Goal: Task Accomplishment & Management: Manage account settings

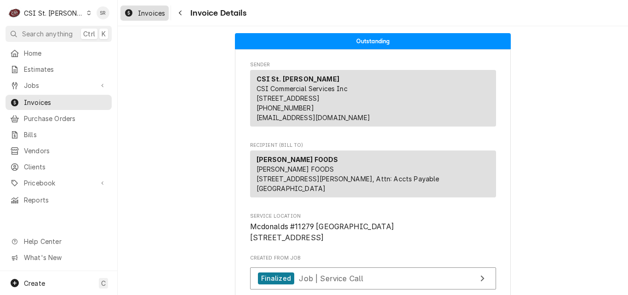
click at [139, 12] on span "Invoices" at bounding box center [151, 13] width 27 height 10
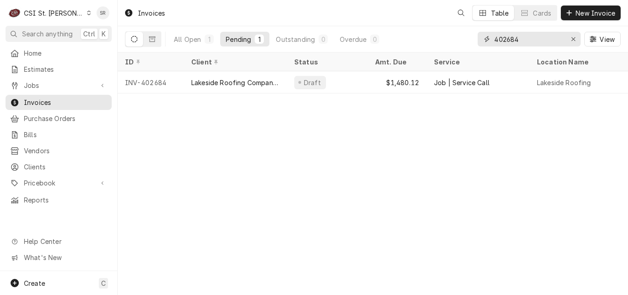
drag, startPoint x: 521, startPoint y: 38, endPoint x: 481, endPoint y: 35, distance: 40.5
click at [481, 35] on div "402684" at bounding box center [529, 39] width 103 height 15
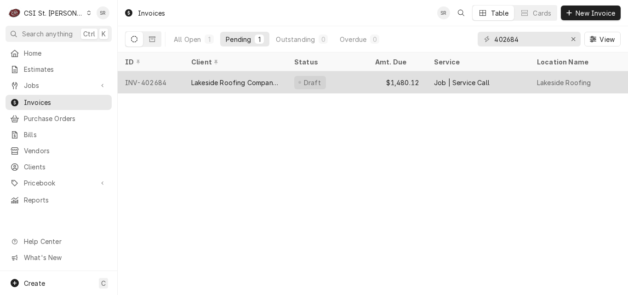
click at [324, 81] on div "Draft" at bounding box center [327, 82] width 81 height 22
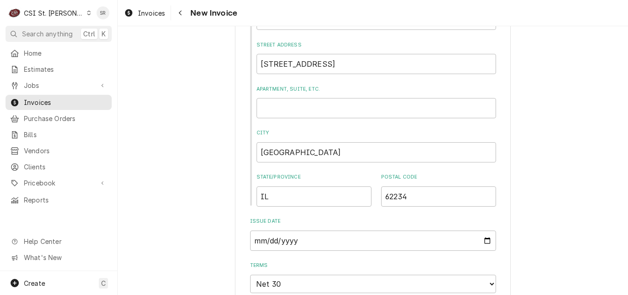
scroll to position [414, 0]
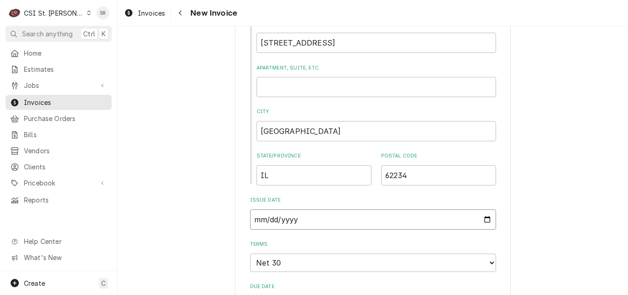
click at [482, 221] on input "2025-07-25" at bounding box center [373, 219] width 246 height 20
type textarea "x"
type input "2025-07-31"
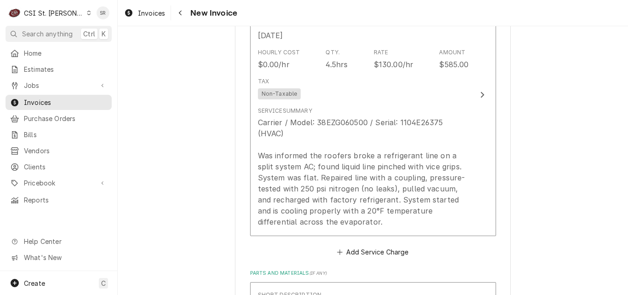
scroll to position [874, 0]
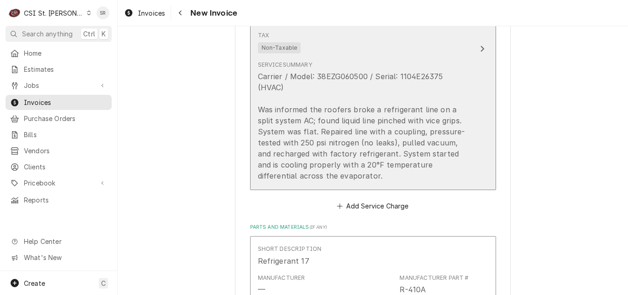
click at [347, 146] on div "Carrier / Model: 38EZG060500 / Serial: 1104E26375 (HVAC) Was informed the roofe…" at bounding box center [363, 126] width 211 height 110
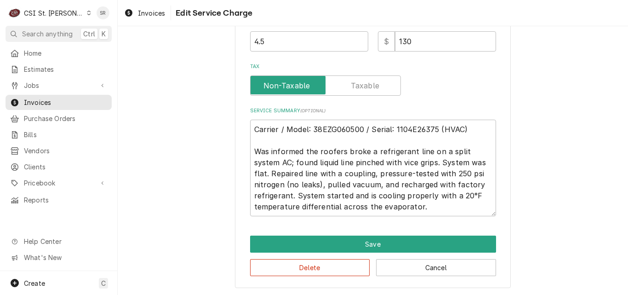
scroll to position [323, 0]
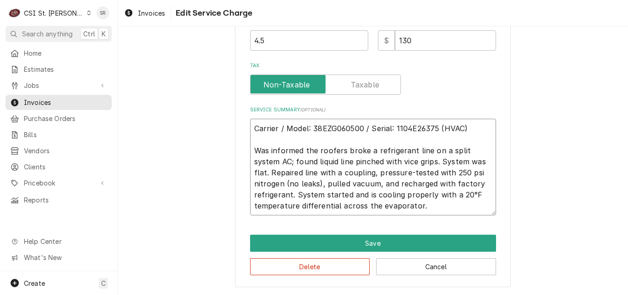
drag, startPoint x: 464, startPoint y: 173, endPoint x: 435, endPoint y: 172, distance: 29.5
click at [435, 172] on textarea "Carrier / Model: 38EZG060500 / Serial: 1104E26375 (HVAC) Was informed the roofe…" at bounding box center [373, 167] width 246 height 97
type textarea "x"
type textarea "Carrier / Model: 38EZG060500 / Serial: 1104E26375 (HVAC) Was informed the roofe…"
drag, startPoint x: 430, startPoint y: 193, endPoint x: 391, endPoint y: 194, distance: 38.7
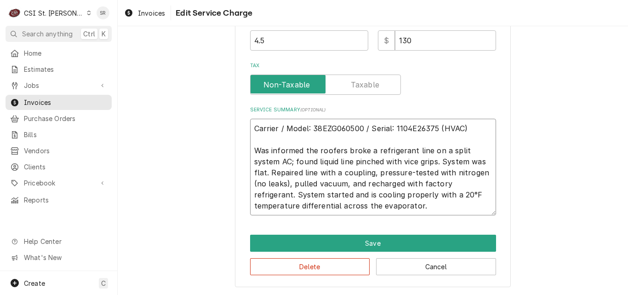
click at [391, 194] on textarea "Carrier / Model: 38EZG060500 / Serial: 1104E26375 (HVAC) Was informed the roofe…" at bounding box center [373, 167] width 246 height 97
drag, startPoint x: 374, startPoint y: 211, endPoint x: 386, endPoint y: 197, distance: 17.9
click at [386, 197] on textarea "Carrier / Model: 38EZG060500 / Serial: 1104E26375 (HVAC) Was informed the roofe…" at bounding box center [373, 167] width 246 height 97
type textarea "x"
type textarea "Carrier / Model: 38EZG060500 / Serial: 1104E26375 (HVAC) Was informed the roofe…"
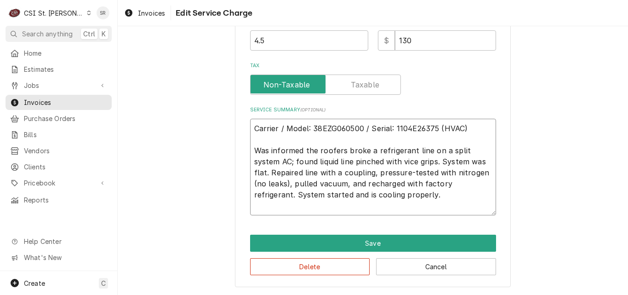
scroll to position [312, 0]
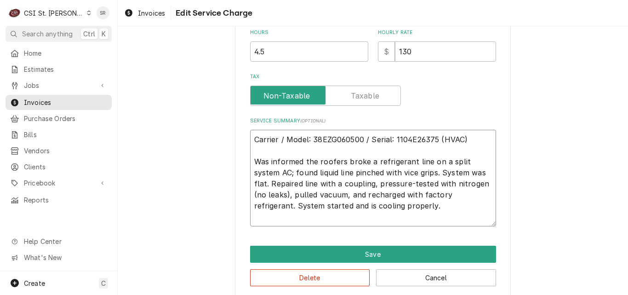
type textarea "x"
type textarea "Carrier / Model: 38EZG060500 / Serial: 1104E26375 (HVAC) Was informed the roofe…"
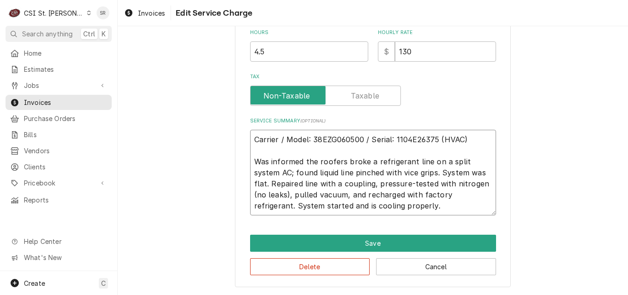
type textarea "x"
type textarea "Carrier / Model: 38EZG060500 / Serial: 1104E26375 (HVAC) Was informed the roofe…"
type textarea "x"
type textarea "Carrier / Model: 38EZG060500 / Serial: 1104E26375 (HVAC) Was informed the roofe…"
type textarea "x"
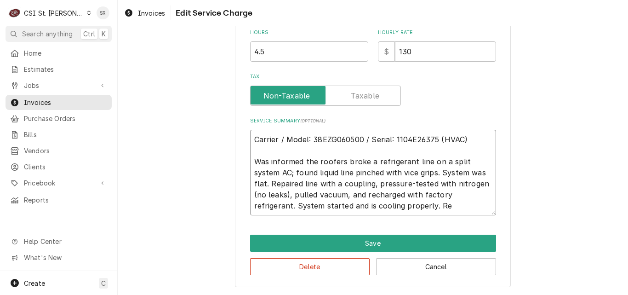
type textarea "Carrier / Model: 38EZG060500 / Serial: 1104E26375 (HVAC) Was informed the roofe…"
type textarea "x"
type textarea "Carrier / Model: 38EZG060500 / Serial: 1104E26375 (HVAC) Was informed the roofe…"
type textarea "x"
type textarea "Carrier / Model: 38EZG060500 / Serial: 1104E26375 (HVAC) Was informed the roofe…"
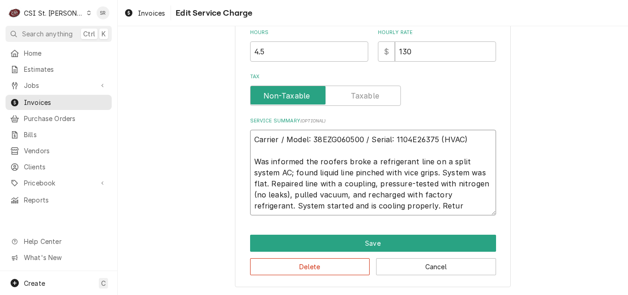
type textarea "x"
type textarea "Carrier / Model: 38EZG060500 / Serial: 1104E26375 (HVAC) Was informed the roofe…"
type textarea "x"
type textarea "Carrier / Model: 38EZG060500 / Serial: 1104E26375 (HVAC) Was informed the roofe…"
type textarea "x"
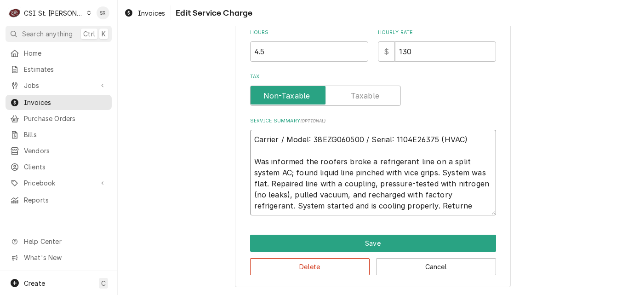
type textarea "Carrier / Model: 38EZG060500 / Serial: 1104E26375 (HVAC) Was informed the roofe…"
type textarea "x"
type textarea "Carrier / Model: 38EZG060500 / Serial: 1104E26375 (HVAC) Was informed the roofe…"
type textarea "x"
type textarea "Carrier / Model: 38EZG060500 / Serial: 1104E26375 (HVAC) Was informed the roofe…"
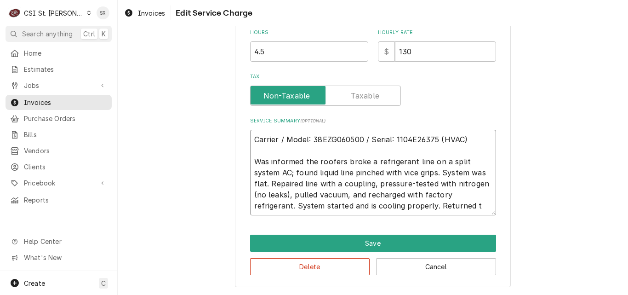
type textarea "x"
type textarea "Carrier / Model: 38EZG060500 / Serial: 1104E26375 (HVAC) Was informed the roofe…"
type textarea "x"
type textarea "Carrier / Model: 38EZG060500 / Serial: 1104E26375 (HVAC) Was informed the roofe…"
type textarea "x"
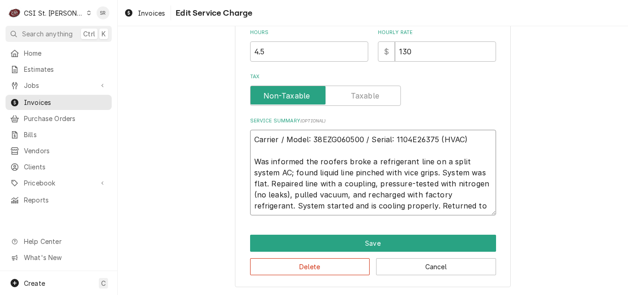
type textarea "Carrier / Model: 38EZG060500 / Serial: 1104E26375 (HVAC) Was informed the roofe…"
type textarea "x"
type textarea "Carrier / Model: 38EZG060500 / Serial: 1104E26375 (HVAC) Was informed the roofe…"
type textarea "x"
type textarea "Carrier / Model: 38EZG060500 / Serial: 1104E26375 (HVAC) Was informed the roofe…"
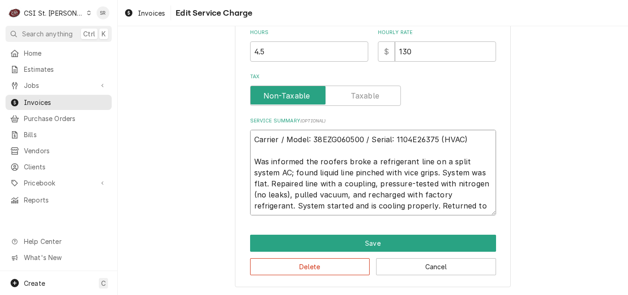
type textarea "x"
type textarea "Carrier / Model: 38EZG060500 / Serial: 1104E26375 (HVAC) Was informed the roofe…"
type textarea "x"
type textarea "Carrier / Model: 38EZG060500 / Serial: 1104E26375 (HVAC) Was informed the roofe…"
type textarea "x"
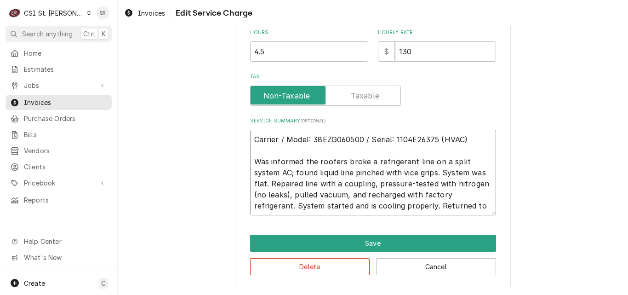
type textarea "Carrier / Model: 38EZG060500 / Serial: 1104E26375 (HVAC) Was informed the roofe…"
type textarea "x"
type textarea "Carrier / Model: 38EZG060500 / Serial: 1104E26375 (HVAC) Was informed the roofe…"
type textarea "x"
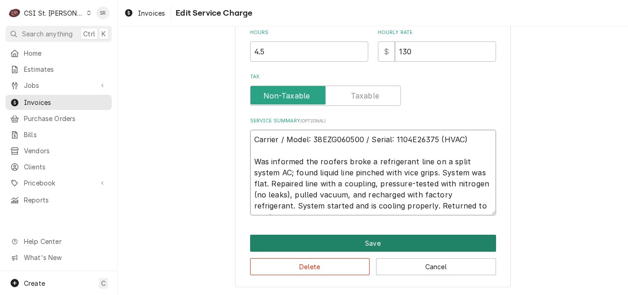
type textarea "Carrier / Model: 38EZG060500 / Serial: 1104E26375 (HVAC) Was informed the roofe…"
click at [387, 238] on button "Save" at bounding box center [373, 243] width 246 height 17
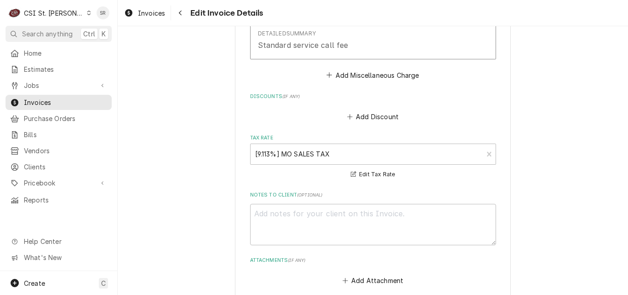
scroll to position [1765, 0]
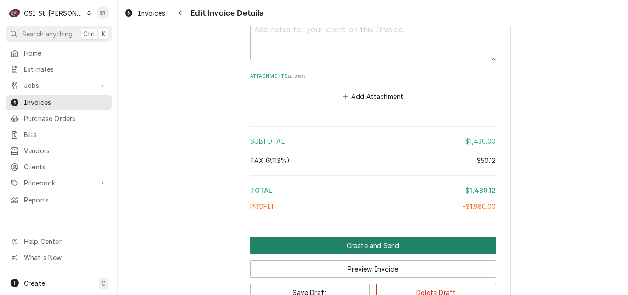
click at [381, 246] on button "Create and Send" at bounding box center [373, 245] width 246 height 17
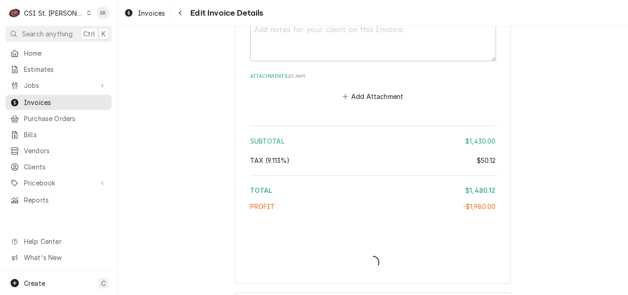
type textarea "x"
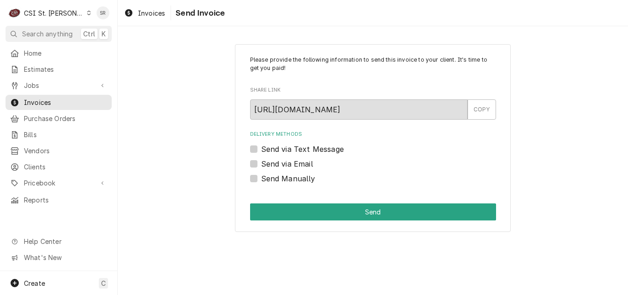
click at [277, 166] on label "Send via Email" at bounding box center [287, 163] width 52 height 11
click at [277, 166] on input "Send via Email" at bounding box center [384, 168] width 246 height 20
checkbox input "true"
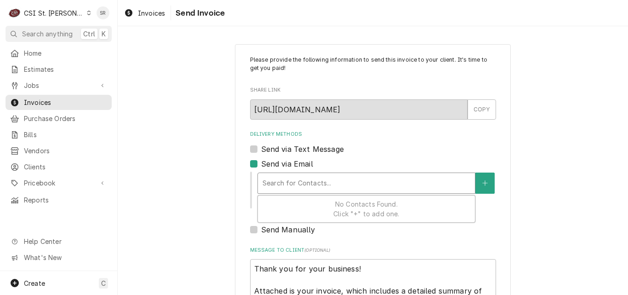
click at [309, 183] on div "Delivery Methods" at bounding box center [367, 183] width 208 height 17
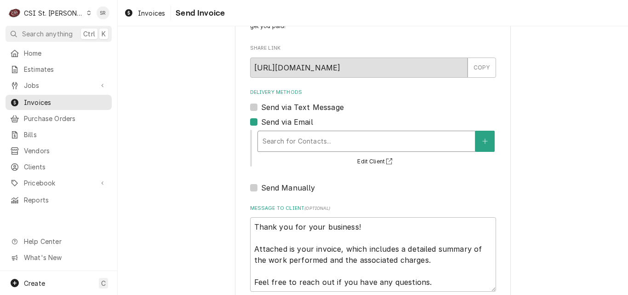
scroll to position [92, 0]
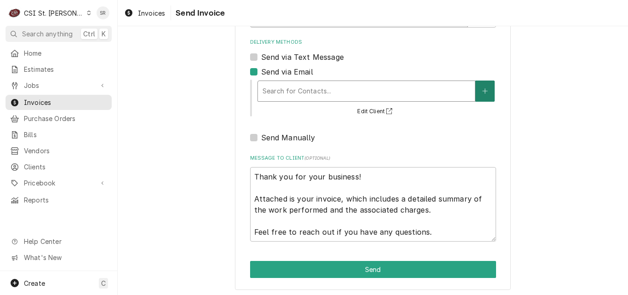
click at [481, 95] on button "Delivery Methods" at bounding box center [485, 90] width 19 height 21
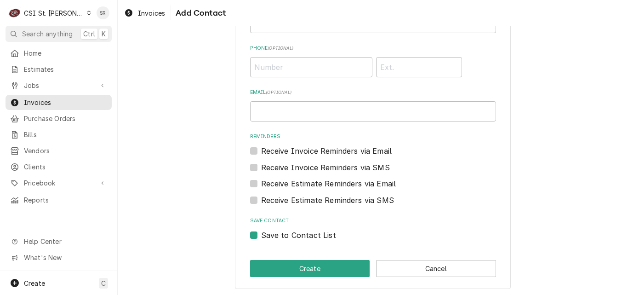
scroll to position [101, 0]
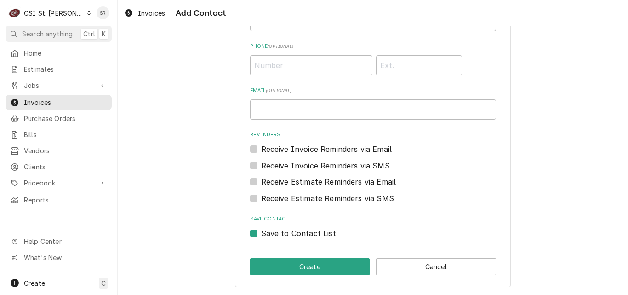
click at [261, 233] on label "Save to Contact List" at bounding box center [298, 233] width 75 height 11
click at [261, 233] on input "Save to Contact List" at bounding box center [384, 238] width 246 height 20
checkbox input "false"
click at [275, 110] on input "Email ( optional )" at bounding box center [373, 109] width 246 height 20
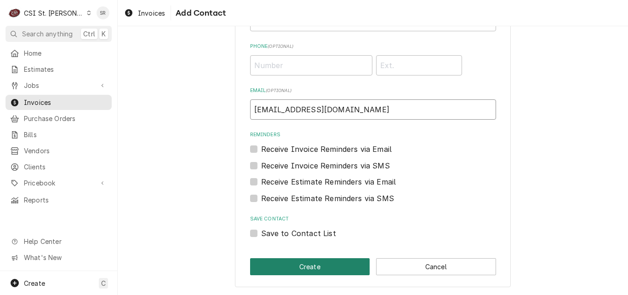
type input "vickys@csi1.com"
click at [292, 261] on button "Create" at bounding box center [310, 266] width 120 height 17
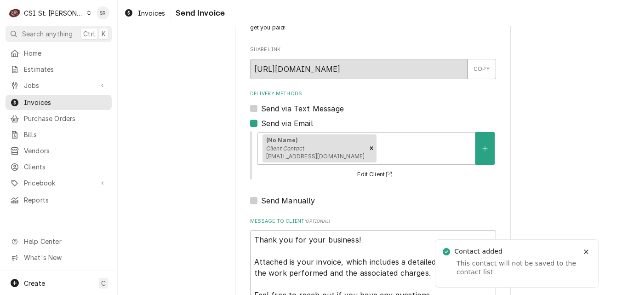
scroll to position [106, 0]
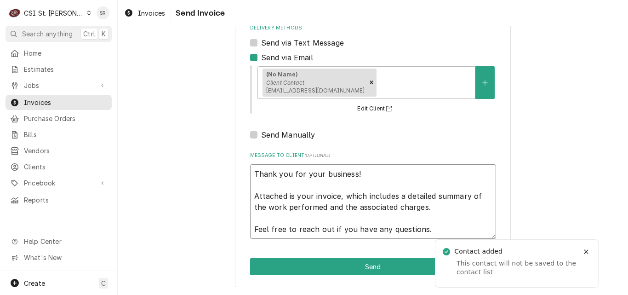
drag, startPoint x: 437, startPoint y: 231, endPoint x: 250, endPoint y: 168, distance: 197.3
click at [250, 168] on textarea "Thank you for your business! Attached is your invoice, which includes a detaile…" at bounding box center [373, 201] width 246 height 74
type textarea "x"
type textarea "n"
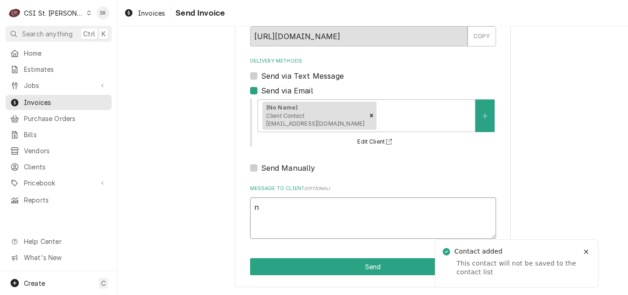
scroll to position [73, 0]
type textarea "x"
type textarea "no"
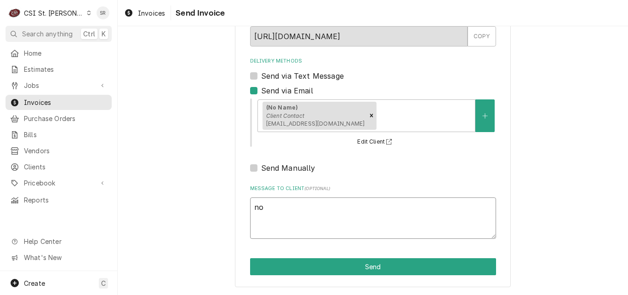
type textarea "x"
type textarea "no"
type textarea "x"
type textarea "no e"
type textarea "x"
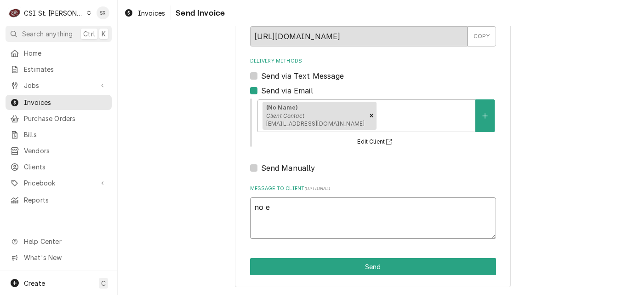
type textarea "no ea"
type textarea "x"
type textarea "no eai"
type textarea "x"
type textarea "no eail"
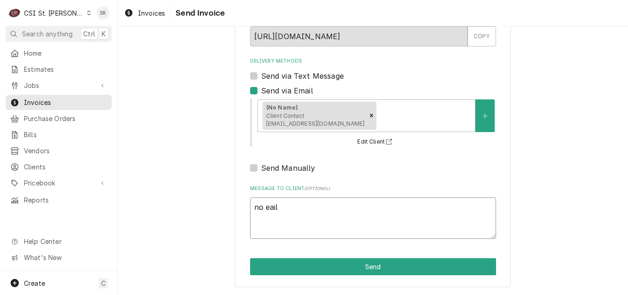
type textarea "x"
type textarea "no eai"
type textarea "x"
type textarea "no ea"
type textarea "x"
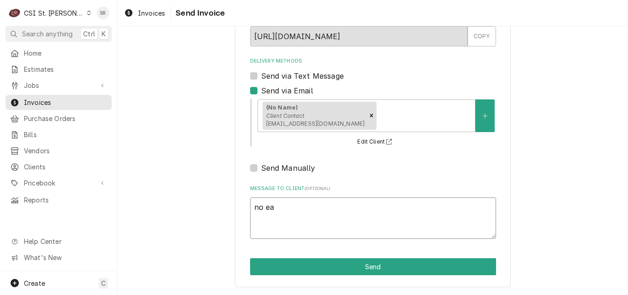
type textarea "no e"
type textarea "x"
type textarea "no em"
type textarea "x"
type textarea "no ema"
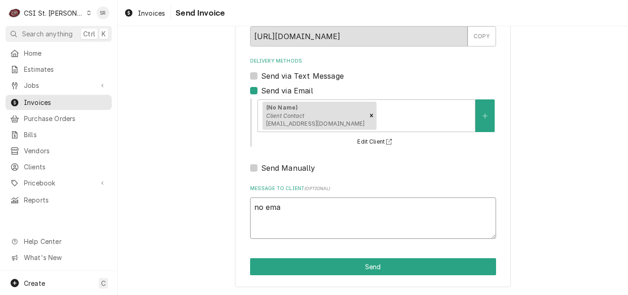
type textarea "x"
type textarea "no emai"
type textarea "x"
type textarea "no email"
type textarea "x"
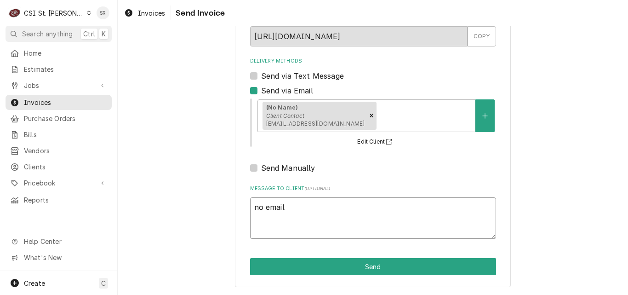
type textarea "no email"
type textarea "x"
type textarea "no email o"
type textarea "x"
type textarea "no email on"
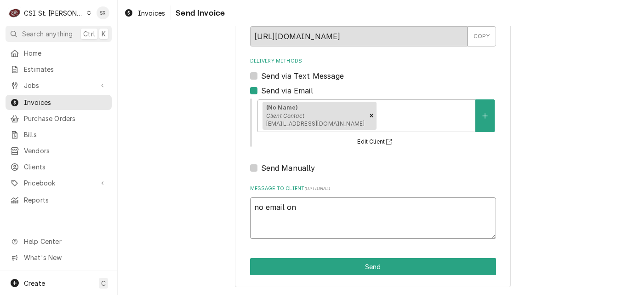
type textarea "x"
type textarea "no email on f"
type textarea "x"
type textarea "no email on fi"
type textarea "x"
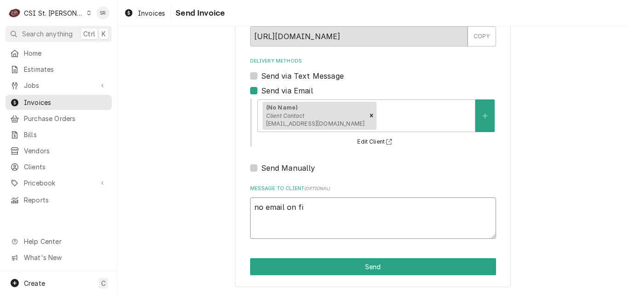
type textarea "no email on fil"
type textarea "x"
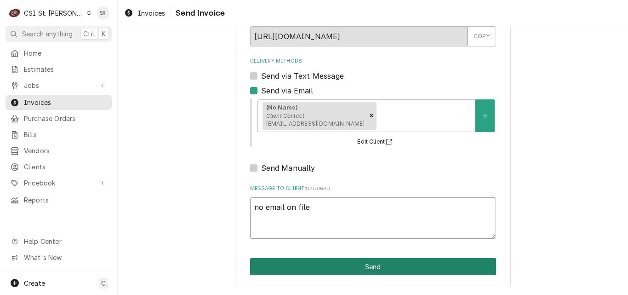
type textarea "no email on file"
click at [371, 268] on button "Send" at bounding box center [373, 266] width 246 height 17
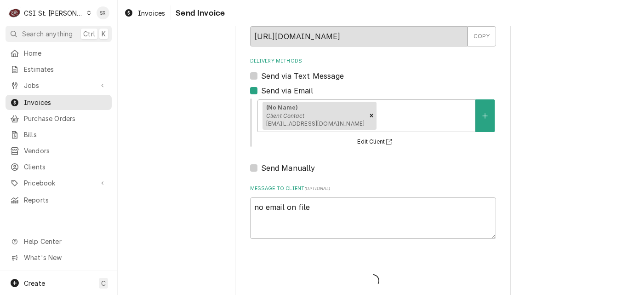
type textarea "x"
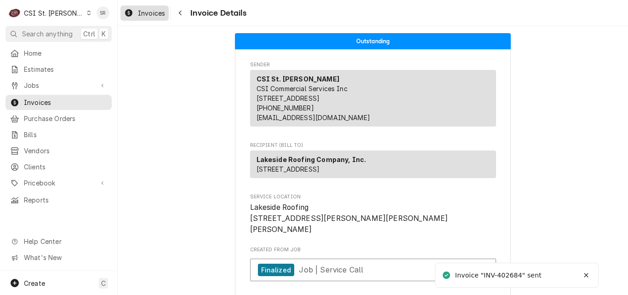
click at [129, 10] on icon "Dynamic Content Wrapper" at bounding box center [128, 12] width 7 height 7
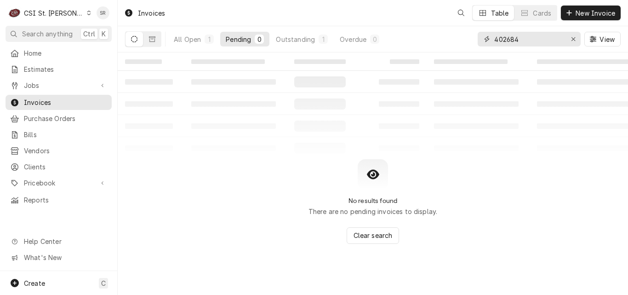
drag, startPoint x: 521, startPoint y: 36, endPoint x: 476, endPoint y: 36, distance: 44.1
click at [476, 36] on div "All Open 1 Pending 0 Outstanding 1 Overdue 0 402684 View" at bounding box center [373, 39] width 496 height 26
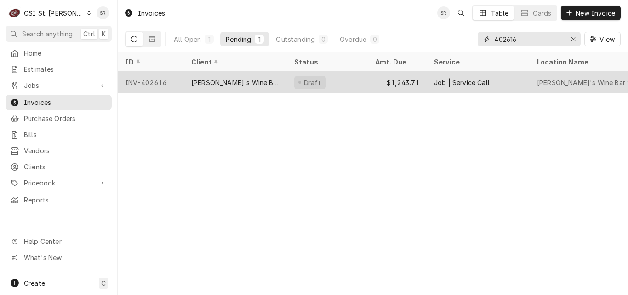
type input "402616"
click at [260, 87] on div "[PERSON_NAME]'s Wine Bar STL (ACH)" at bounding box center [235, 82] width 103 height 22
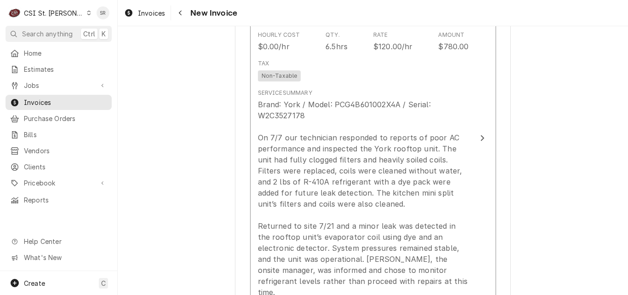
scroll to position [874, 0]
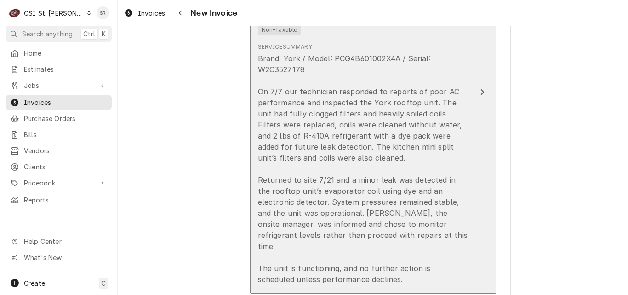
click at [346, 142] on div "Brand: York / Model: PCG4B601002X4A / Serial: W2C3527178 On 7/7 our technician …" at bounding box center [363, 169] width 211 height 232
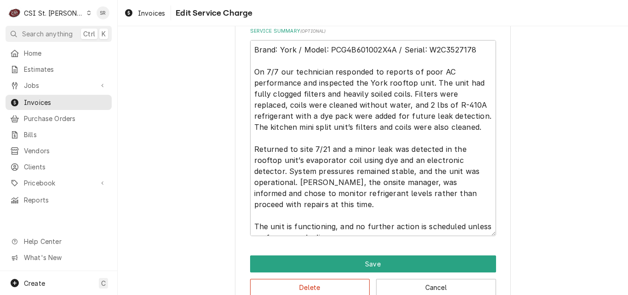
scroll to position [458, 0]
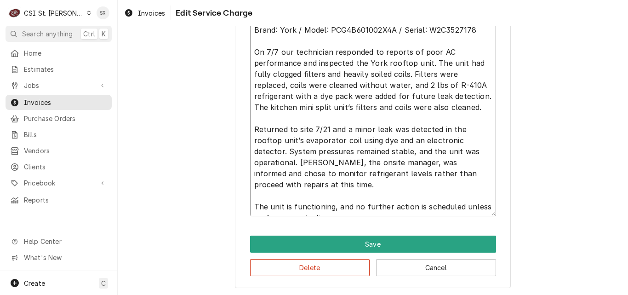
drag, startPoint x: 402, startPoint y: 83, endPoint x: 354, endPoint y: 85, distance: 48.3
click at [354, 85] on textarea "Brand: York / Model: PCG4B601002X4A / Serial: W2C3527178 On 7/7 our technician …" at bounding box center [373, 118] width 246 height 196
type textarea "x"
type textarea "Brand: York / Model: PCG4B601002X4A / Serial: W2C3527178 On 7/7 our technician …"
drag, startPoint x: 430, startPoint y: 85, endPoint x: 377, endPoint y: 83, distance: 52.9
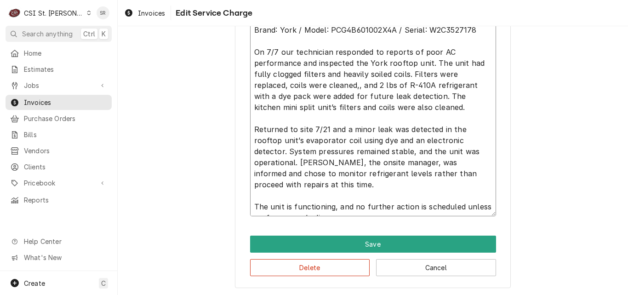
click at [377, 83] on textarea "Brand: York / Model: PCG4B601002X4A / Serial: W2C3527178 On 7/7 our technician …" at bounding box center [373, 118] width 246 height 196
type textarea "x"
type textarea "Brand: York / Model: PCG4B601002X4A / Serial: W2C3527178 On 7/7 our technician …"
type textarea "x"
type textarea "Brand: York / Model: PCG4B601002X4A / Serial: W2C3527178 On 7/7 our technician …"
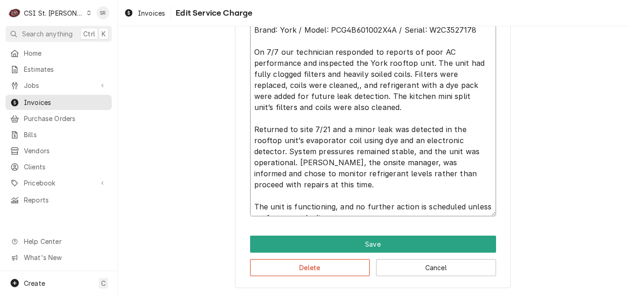
click at [355, 82] on textarea "Brand: York / Model: PCG4B601002X4A / Serial: W2C3527178 On 7/7 our technician …" at bounding box center [373, 118] width 246 height 196
type textarea "x"
type textarea "Brand: York / Model: PCG4B601002X4A / Serial: W2C3527178 On 7/7 our technician …"
click at [395, 108] on textarea "Brand: York / Model: PCG4B601002X4A / Serial: W2C3527178 On 7/7 our technician …" at bounding box center [373, 118] width 246 height 196
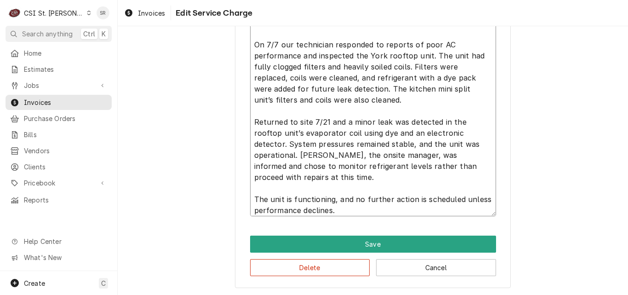
scroll to position [11, 0]
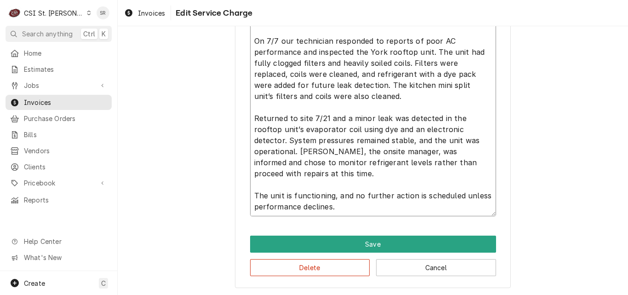
click at [336, 175] on textarea "Brand: York / Model: PCG4B601002X4A / Serial: W2C3527178 On 7/7 our technician …" at bounding box center [373, 118] width 246 height 196
drag, startPoint x: 323, startPoint y: 172, endPoint x: 286, endPoint y: 137, distance: 51.7
click at [286, 137] on textarea "Brand: York / Model: PCG4B601002X4A / Serial: W2C3527178 On 7/7 our technician …" at bounding box center [373, 118] width 246 height 196
type textarea "x"
type textarea "Brand: York / Model: PCG4B601002X4A / Serial: W2C3527178 On 7/7 our technician …"
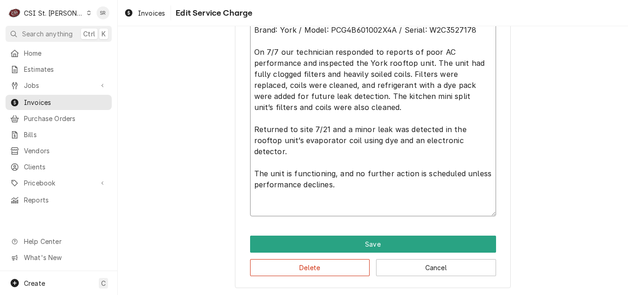
scroll to position [425, 0]
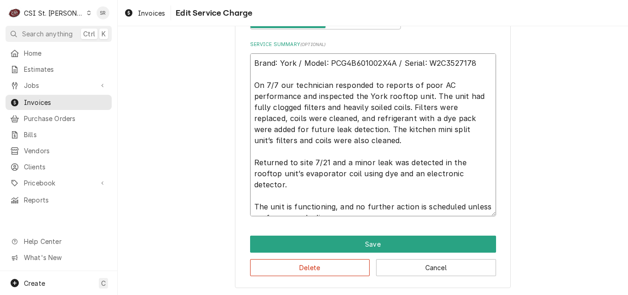
type textarea "x"
type textarea "Brand: York / Model: PCG4B601002X4A / Serial: W2C3527178 On 7/7 our technician …"
type textarea "x"
type textarea "Brand: York / Model: PCG4B601002X4A / Serial: W2C3527178 On 7/7 our technician …"
type textarea "x"
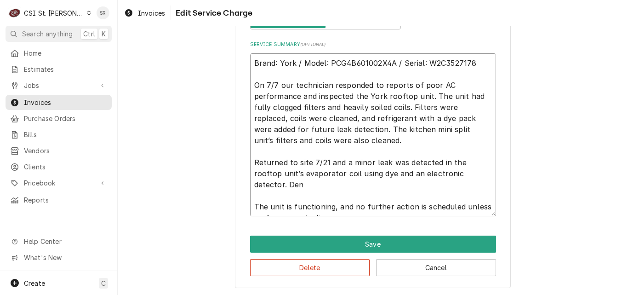
type textarea "Brand: York / Model: PCG4B601002X4A / Serial: W2C3527178 On 7/7 our technician …"
type textarea "x"
type textarea "Brand: York / Model: PCG4B601002X4A / Serial: W2C3527178 On 7/7 our technician …"
type textarea "x"
type textarea "Brand: York / Model: PCG4B601002X4A / Serial: W2C3527178 On 7/7 our technician …"
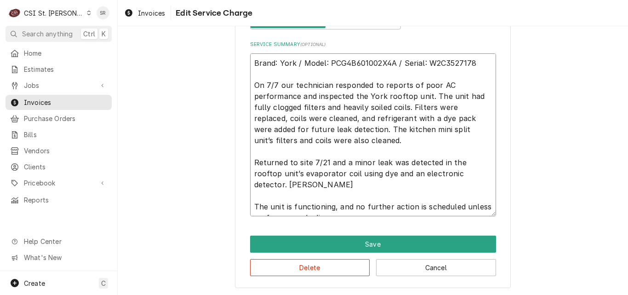
type textarea "x"
type textarea "Brand: York / Model: PCG4B601002X4A / Serial: W2C3527178 On 7/7 our technician …"
type textarea "x"
type textarea "Brand: York / Model: PCG4B601002X4A / Serial: W2C3527178 On 7/7 our technician …"
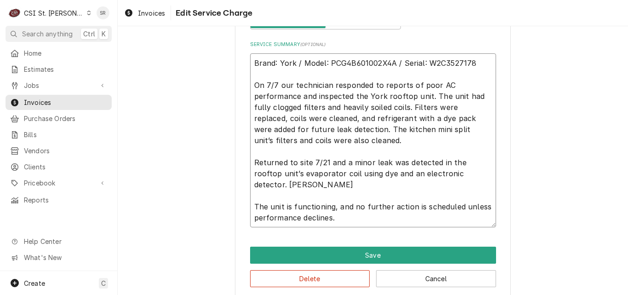
type textarea "x"
type textarea "Brand: York / Model: PCG4B601002X4A / Serial: W2C3527178 On 7/7 our technician …"
type textarea "x"
type textarea "Brand: York / Model: PCG4B601002X4A / Serial: W2C3527178 On 7/7 our technician …"
type textarea "x"
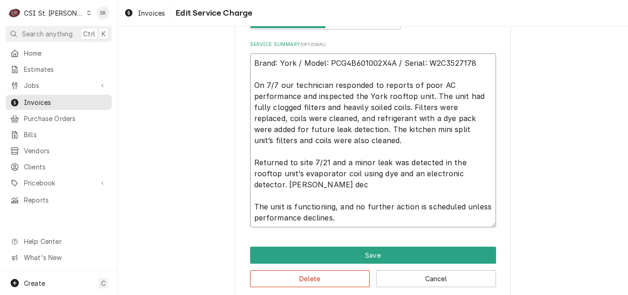
type textarea "Brand: York / Model: PCG4B601002X4A / Serial: W2C3527178 On 7/7 our technician …"
type textarea "x"
type textarea "Brand: York / Model: PCG4B601002X4A / Serial: W2C3527178 On 7/7 our technician …"
type textarea "x"
type textarea "Brand: York / Model: PCG4B601002X4A / Serial: W2C3527178 On 7/7 our technician …"
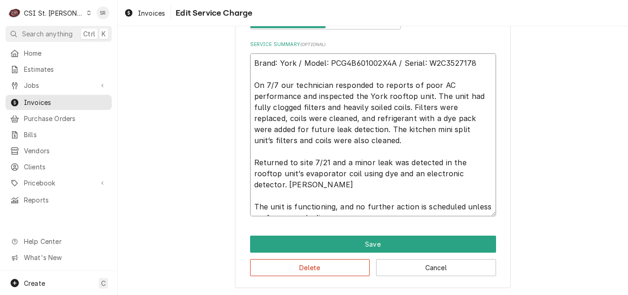
type textarea "x"
type textarea "Brand: York / Model: PCG4B601002X4A / Serial: W2C3527178 On 7/7 our technician …"
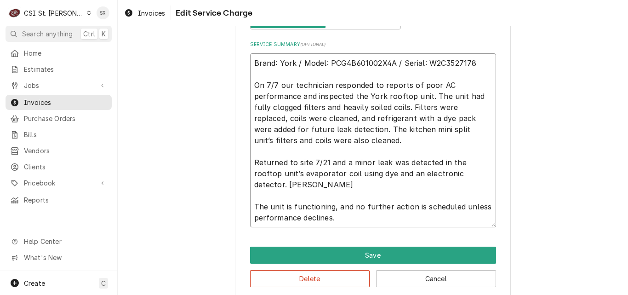
type textarea "x"
type textarea "Brand: York / Model: PCG4B601002X4A / Serial: W2C3527178 On 7/7 our technician …"
type textarea "x"
type textarea "Brand: York / Model: PCG4B601002X4A / Serial: W2C3527178 On 7/7 our technician …"
type textarea "x"
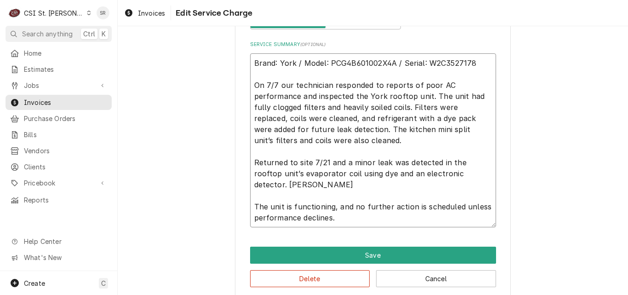
type textarea "Brand: York / Model: PCG4B601002X4A / Serial: W2C3527178 On 7/7 our technician …"
type textarea "x"
type textarea "Brand: York / Model: PCG4B601002X4A / Serial: W2C3527178 On 7/7 our technician …"
type textarea "x"
type textarea "Brand: York / Model: PCG4B601002X4A / Serial: W2C3527178 On 7/7 our technician …"
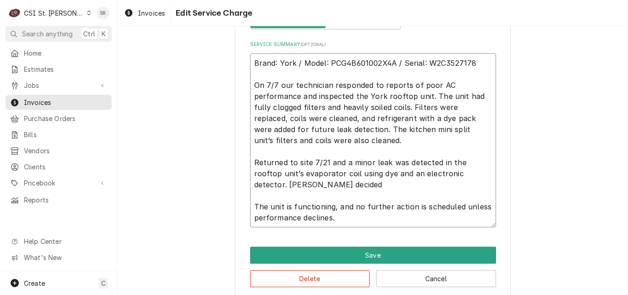
type textarea "x"
type textarea "Brand: York / Model: PCG4B601002X4A / Serial: W2C3527178 On 7/7 our technician …"
type textarea "x"
type textarea "Brand: York / Model: PCG4B601002X4A / Serial: W2C3527178 On 7/7 our technician …"
type textarea "x"
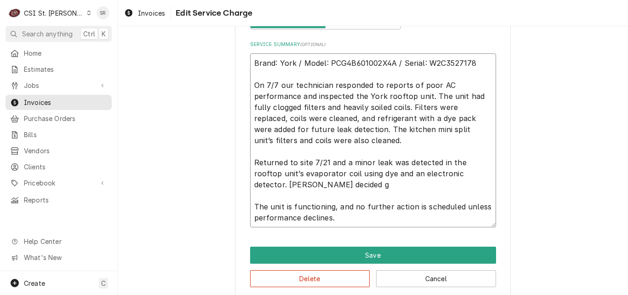
type textarea "Brand: York / Model: PCG4B601002X4A / Serial: W2C3527178 On 7/7 our technician …"
type textarea "x"
type textarea "Brand: York / Model: PCG4B601002X4A / Serial: W2C3527178 On 7/7 our technician …"
type textarea "x"
type textarea "Brand: York / Model: PCG4B601002X4A / Serial: W2C3527178 On 7/7 our technician …"
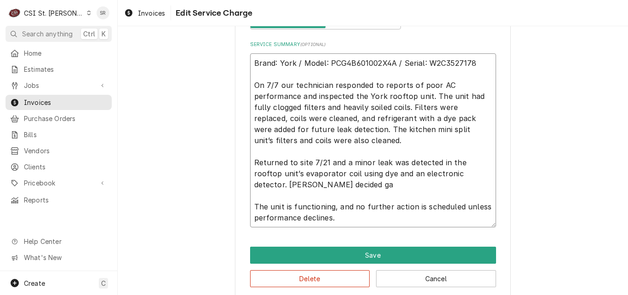
type textarea "x"
type textarea "Brand: York / Model: PCG4B601002X4A / Serial: W2C3527178 On 7/7 our technician …"
type textarea "x"
type textarea "Brand: York / Model: PCG4B601002X4A / Serial: W2C3527178 On 7/7 our technician …"
type textarea "x"
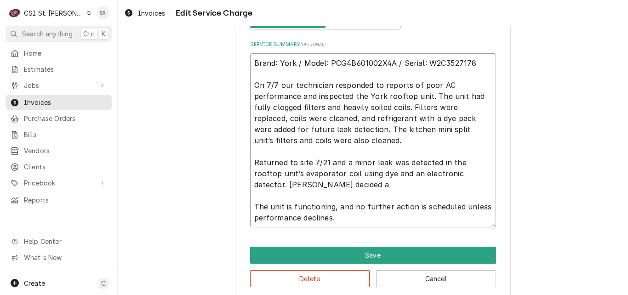
type textarea "Brand: York / Model: PCG4B601002X4A / Serial: W2C3527178 On 7/7 our technician …"
type textarea "x"
type textarea "Brand: York / Model: PCG4B601002X4A / Serial: W2C3527178 On 7/7 our technician …"
type textarea "x"
type textarea "Brand: York / Model: PCG4B601002X4A / Serial: W2C3527178 On 7/7 our technician …"
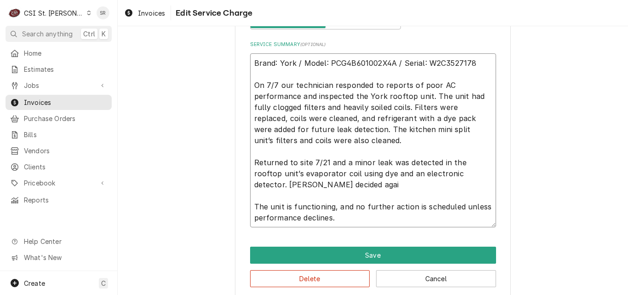
type textarea "x"
type textarea "Brand: York / Model: PCG4B601002X4A / Serial: W2C3527178 On 7/7 our technician …"
type textarea "x"
type textarea "Brand: York / Model: PCG4B601002X4A / Serial: W2C3527178 On 7/7 our technician …"
type textarea "x"
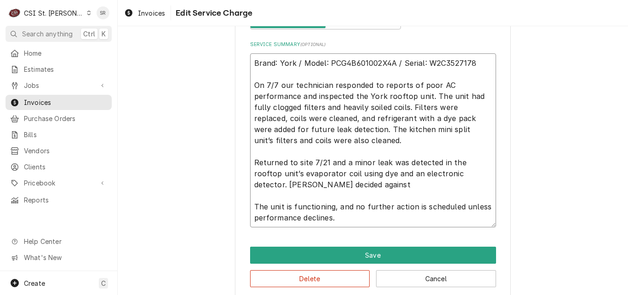
type textarea "Brand: York / Model: PCG4B601002X4A / Serial: W2C3527178 On 7/7 our technician …"
type textarea "x"
type textarea "Brand: York / Model: PCG4B601002X4A / Serial: W2C3527178 On 7/7 our technician …"
type textarea "x"
type textarea "Brand: York / Model: PCG4B601002X4A / Serial: W2C3527178 On 7/7 our technician …"
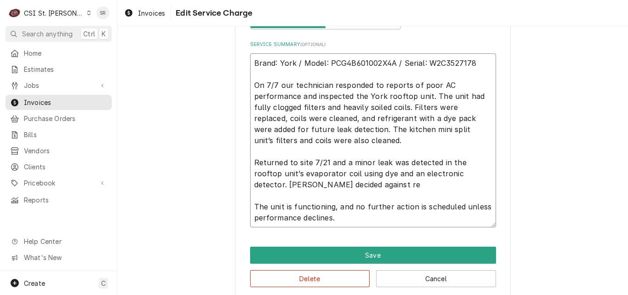
type textarea "x"
type textarea "Brand: York / Model: PCG4B601002X4A / Serial: W2C3527178 On 7/7 our technician …"
type textarea "x"
type textarea "Brand: York / Model: PCG4B601002X4A / Serial: W2C3527178 On 7/7 our technician …"
type textarea "x"
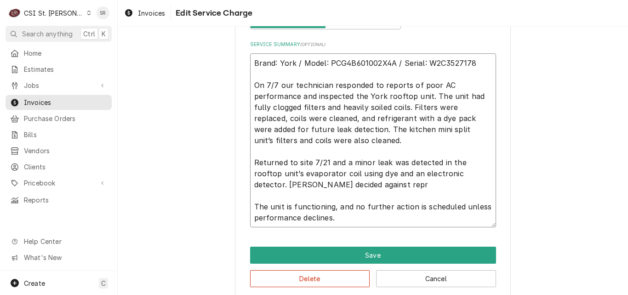
type textarea "Brand: York / Model: PCG4B601002X4A / Serial: W2C3527178 On 7/7 our technician …"
type textarea "x"
type textarea "Brand: York / Model: PCG4B601002X4A / Serial: W2C3527178 On 7/7 our technician …"
type textarea "x"
type textarea "Brand: York / Model: PCG4B601002X4A / Serial: W2C3527178 On 7/7 our technician …"
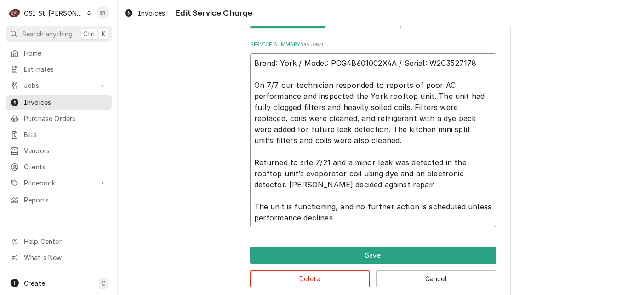
type textarea "x"
type textarea "Brand: York / Model: PCG4B601002X4A / Serial: W2C3527178 On 7/7 our technician …"
type textarea "x"
type textarea "Brand: York / Model: PCG4B601002X4A / Serial: W2C3527178 On 7/7 our technician …"
type textarea "x"
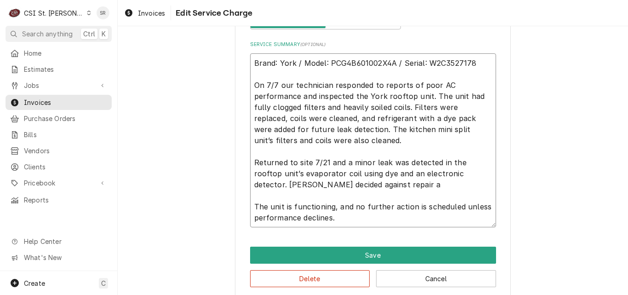
type textarea "Brand: York / Model: PCG4B601002X4A / Serial: W2C3527178 On 7/7 our technician …"
type textarea "x"
type textarea "Brand: York / Model: PCG4B601002X4A / Serial: W2C3527178 On 7/7 our technician …"
type textarea "x"
type textarea "Brand: York / Model: PCG4B601002X4A / Serial: W2C3527178 On 7/7 our technician …"
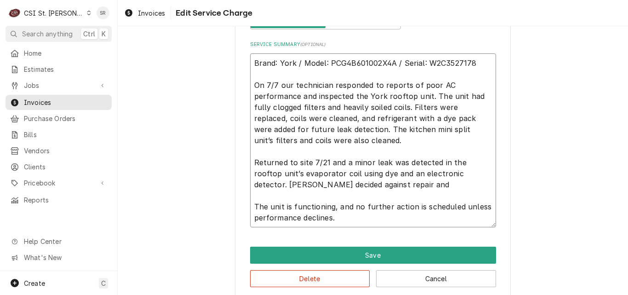
type textarea "x"
type textarea "Brand: York / Model: PCG4B601002X4A / Serial: W2C3527178 On 7/7 our technician …"
type textarea "x"
type textarea "Brand: York / Model: PCG4B601002X4A / Serial: W2C3527178 On 7/7 our technician …"
type textarea "x"
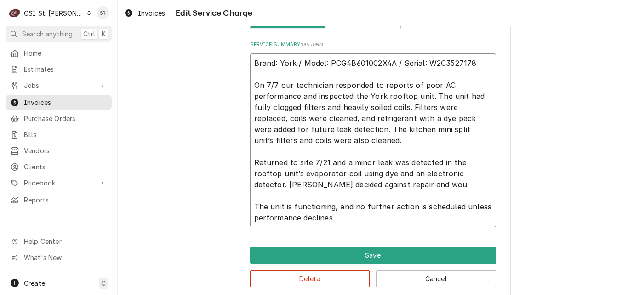
type textarea "Brand: York / Model: PCG4B601002X4A / Serial: W2C3527178 On 7/7 our technician …"
type textarea "x"
type textarea "Brand: York / Model: PCG4B601002X4A / Serial: W2C3527178 On 7/7 our technician …"
type textarea "x"
type textarea "Brand: York / Model: PCG4B601002X4A / Serial: W2C3527178 On 7/7 our technician …"
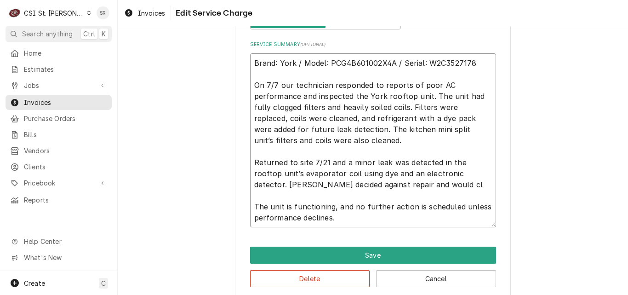
type textarea "x"
type textarea "Brand: York / Model: PCG4B601002X4A / Serial: W2C3527178 On 7/7 our technician …"
type textarea "x"
type textarea "Brand: York / Model: PCG4B601002X4A / Serial: W2C3527178 On 7/7 our technician …"
type textarea "x"
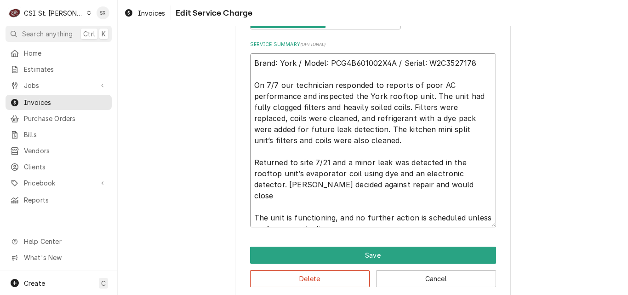
type textarea "Brand: York / Model: PCG4B601002X4A / Serial: W2C3527178 On 7/7 our technician …"
type textarea "x"
type textarea "Brand: York / Model: PCG4B601002X4A / Serial: W2C3527178 On 7/7 our technician …"
type textarea "x"
type textarea "Brand: York / Model: PCG4B601002X4A / Serial: W2C3527178 On 7/7 our technician …"
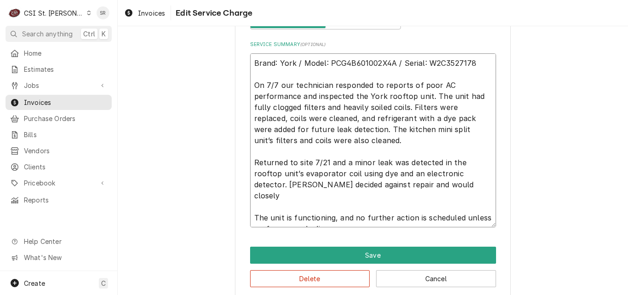
type textarea "x"
type textarea "Brand: York / Model: PCG4B601002X4A / Serial: W2C3527178 On 7/7 our technician …"
type textarea "x"
type textarea "Brand: York / Model: PCG4B601002X4A / Serial: W2C3527178 On 7/7 our technician …"
type textarea "x"
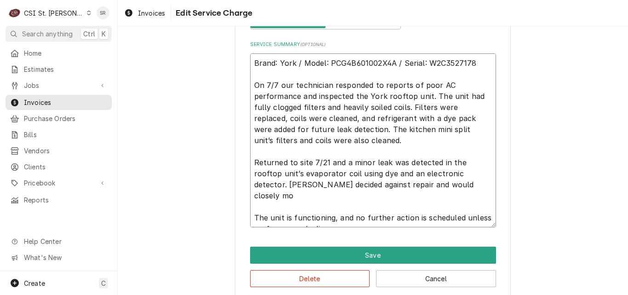
type textarea "Brand: York / Model: PCG4B601002X4A / Serial: W2C3527178 On 7/7 our technician …"
type textarea "x"
type textarea "Brand: York / Model: PCG4B601002X4A / Serial: W2C3527178 On 7/7 our technician …"
type textarea "x"
type textarea "Brand: York / Model: PCG4B601002X4A / Serial: W2C3527178 On 7/7 our technician …"
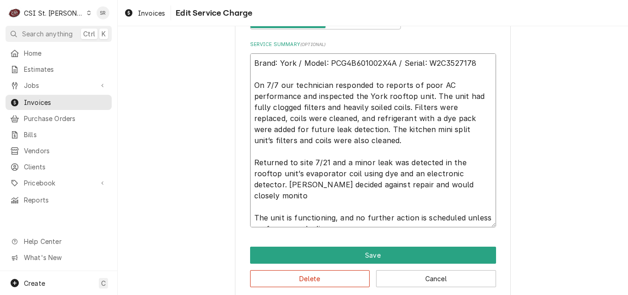
type textarea "x"
type textarea "Brand: York / Model: PCG4B601002X4A / Serial: W2C3527178 On 7/7 our technician …"
type textarea "x"
type textarea "Brand: York / Model: PCG4B601002X4A / Serial: W2C3527178 On 7/7 our technician …"
type textarea "x"
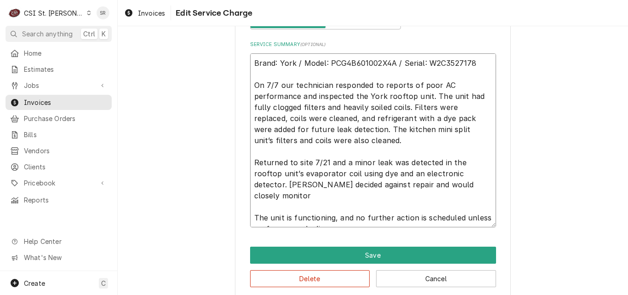
type textarea "Brand: York / Model: PCG4B601002X4A / Serial: W2C3527178 On 7/7 our technician …"
type textarea "x"
type textarea "Brand: York / Model: PCG4B601002X4A / Serial: W2C3527178 On 7/7 our technician …"
type textarea "x"
type textarea "Brand: York / Model: PCG4B601002X4A / Serial: W2C3527178 On 7/7 our technician …"
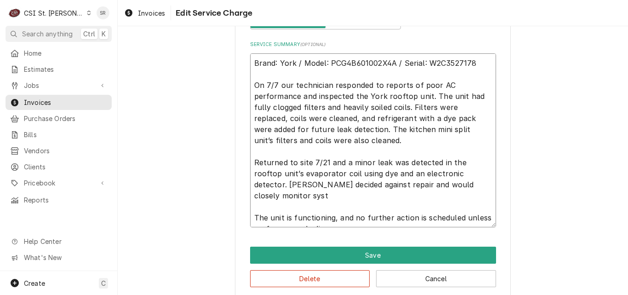
type textarea "x"
type textarea "Brand: York / Model: PCG4B601002X4A / Serial: W2C3527178 On 7/7 our technician …"
type textarea "x"
type textarea "Brand: York / Model: PCG4B601002X4A / Serial: W2C3527178 On 7/7 our technician …"
type textarea "x"
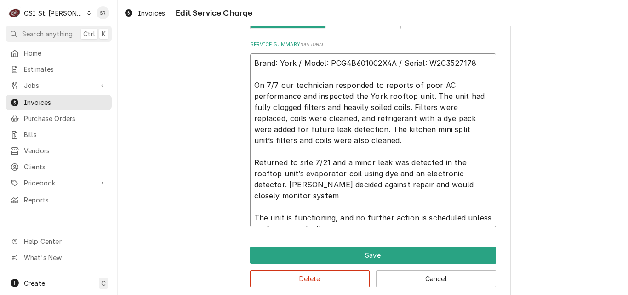
type textarea "Brand: York / Model: PCG4B601002X4A / Serial: W2C3527178 On 7/7 our technician …"
type textarea "x"
type textarea "Brand: York / Model: PCG4B601002X4A / Serial: W2C3527178 On 7/7 our technician …"
type textarea "x"
type textarea "Brand: York / Model: PCG4B601002X4A / Serial: W2C3527178 On 7/7 our technician …"
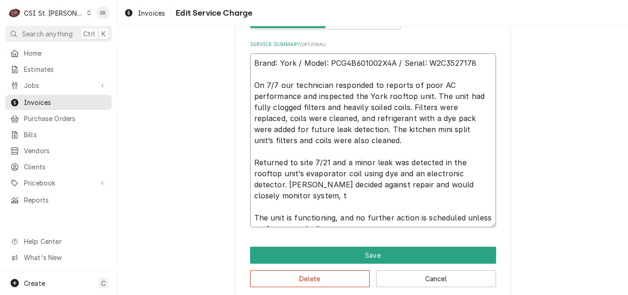
type textarea "x"
type textarea "Brand: York / Model: PCG4B601002X4A / Serial: W2C3527178 On 7/7 our technician …"
type textarea "x"
type textarea "Brand: York / Model: PCG4B601002X4A / Serial: W2C3527178 On 7/7 our technician …"
type textarea "x"
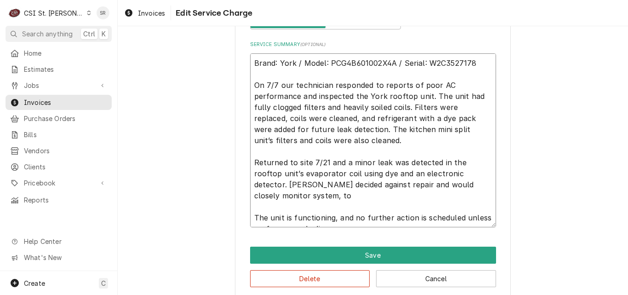
type textarea "Brand: York / Model: PCG4B601002X4A / Serial: W2C3527178 On 7/7 our technician …"
type textarea "x"
type textarea "Brand: York / Model: PCG4B601002X4A / Serial: W2C3527178 On 7/7 our technician …"
type textarea "x"
type textarea "Brand: York / Model: PCG4B601002X4A / Serial: W2C3527178 On 7/7 our technician …"
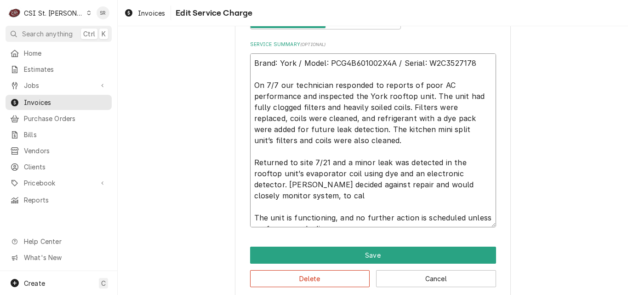
type textarea "x"
type textarea "Brand: York / Model: PCG4B601002X4A / Serial: W2C3527178 On 7/7 our technician …"
type textarea "x"
type textarea "Brand: York / Model: PCG4B601002X4A / Serial: W2C3527178 On 7/7 our technician …"
type textarea "x"
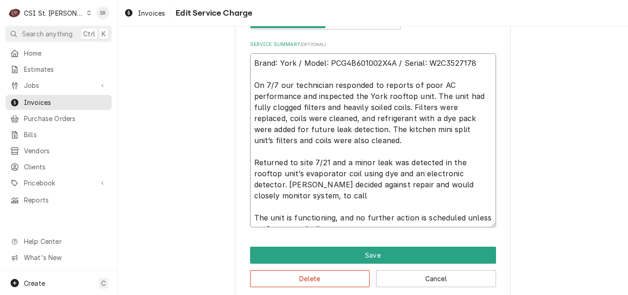
type textarea "Brand: York / Model: PCG4B601002X4A / Serial: W2C3527178 On 7/7 our technician …"
type textarea "x"
type textarea "Brand: York / Model: PCG4B601002X4A / Serial: W2C3527178 On 7/7 our technician …"
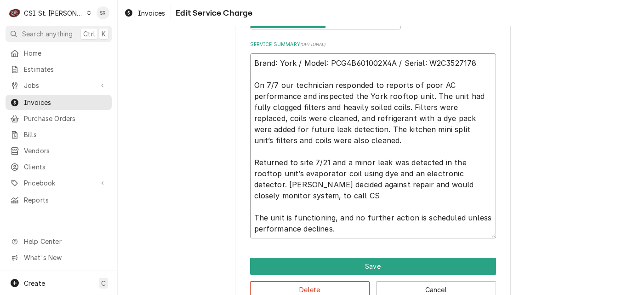
type textarea "x"
type textarea "Brand: York / Model: PCG4B601002X4A / Serial: W2C3527178 On 7/7 our technician …"
type textarea "x"
type textarea "Brand: York / Model: PCG4B601002X4A / Serial: W2C3527178 On 7/7 our technician …"
type textarea "x"
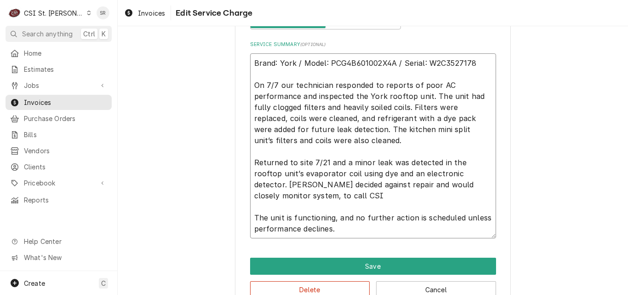
type textarea "Brand: York / Model: PCG4B601002X4A / Serial: W2C3527178 On 7/7 our technician …"
type textarea "x"
type textarea "Brand: York / Model: PCG4B601002X4A / Serial: W2C3527178 On 7/7 our technician …"
type textarea "x"
type textarea "Brand: York / Model: PCG4B601002X4A / Serial: W2C3527178 On 7/7 our technician …"
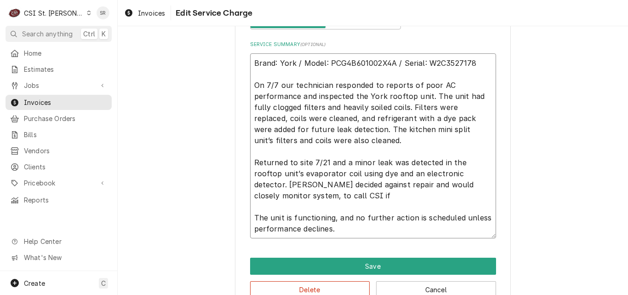
type textarea "x"
type textarea "Brand: York / Model: PCG4B601002X4A / Serial: W2C3527178 On 7/7 our technician …"
type textarea "x"
type textarea "Brand: York / Model: PCG4B601002X4A / Serial: W2C3527178 On 7/7 our technician …"
type textarea "x"
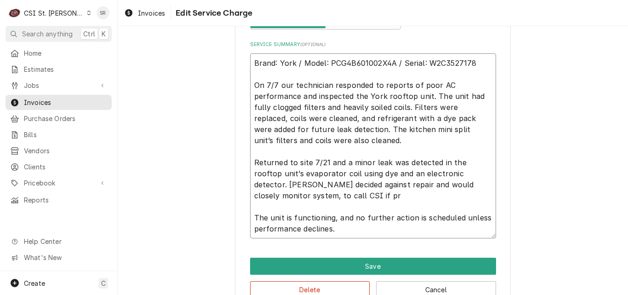
type textarea "Brand: York / Model: PCG4B601002X4A / Serial: W2C3527178 On 7/7 our technician …"
type textarea "x"
type textarea "Brand: York / Model: PCG4B601002X4A / Serial: W2C3527178 On 7/7 our technician …"
type textarea "x"
type textarea "Brand: York / Model: PCG4B601002X4A / Serial: W2C3527178 On 7/7 our technician …"
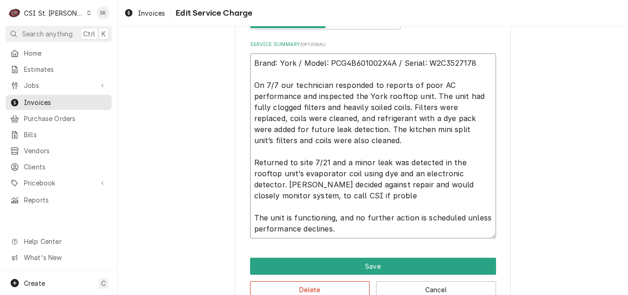
type textarea "x"
type textarea "Brand: York / Model: PCG4B601002X4A / Serial: W2C3527178 On 7/7 our technician …"
type textarea "x"
type textarea "Brand: York / Model: PCG4B601002X4A / Serial: W2C3527178 On 7/7 our technician …"
type textarea "x"
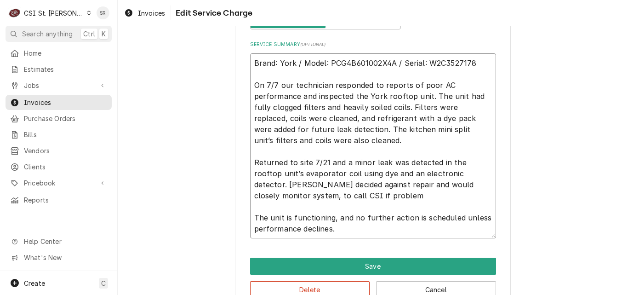
type textarea "Brand: York / Model: PCG4B601002X4A / Serial: W2C3527178 On 7/7 our technician …"
type textarea "x"
type textarea "Brand: York / Model: PCG4B601002X4A / Serial: W2C3527178 On 7/7 our technician …"
type textarea "x"
type textarea "Brand: York / Model: PCG4B601002X4A / Serial: W2C3527178 On 7/7 our technician …"
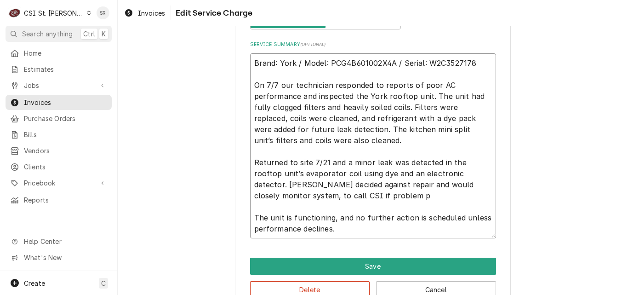
type textarea "x"
type textarea "Brand: York / Model: PCG4B601002X4A / Serial: W2C3527178 On 7/7 our technician …"
type textarea "x"
type textarea "Brand: York / Model: PCG4B601002X4A / Serial: W2C3527178 On 7/7 our technician …"
type textarea "x"
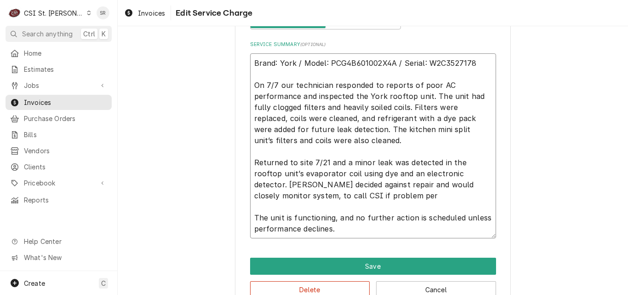
type textarea "Brand: York / Model: PCG4B601002X4A / Serial: W2C3527178 On 7/7 our technician …"
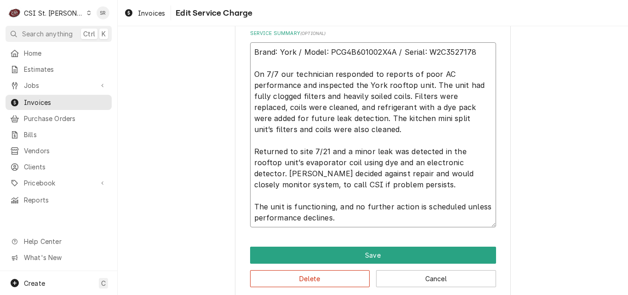
scroll to position [447, 0]
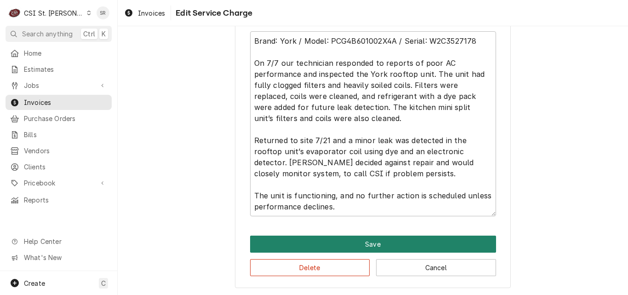
click at [370, 247] on button "Save" at bounding box center [373, 243] width 246 height 17
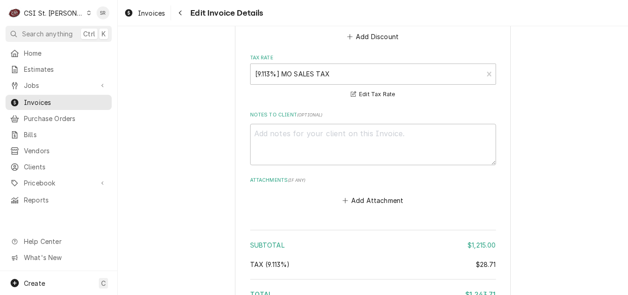
scroll to position [2271, 0]
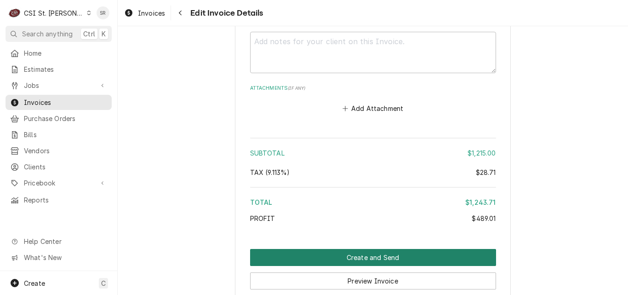
click at [361, 249] on button "Create and Send" at bounding box center [373, 257] width 246 height 17
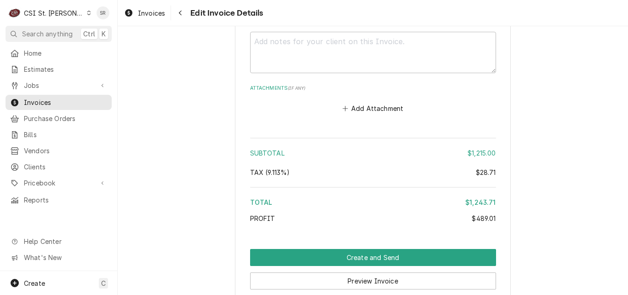
scroll to position [2268, 0]
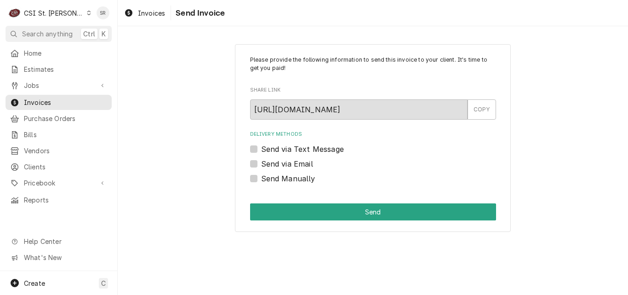
click at [266, 167] on label "Send via Email" at bounding box center [287, 163] width 52 height 11
click at [266, 167] on input "Send via Email" at bounding box center [384, 168] width 246 height 20
checkbox input "true"
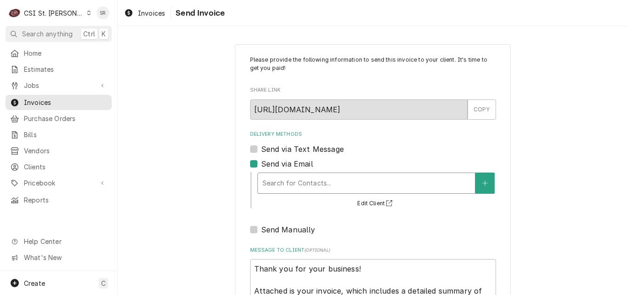
click at [298, 184] on div "Delivery Methods" at bounding box center [367, 183] width 208 height 17
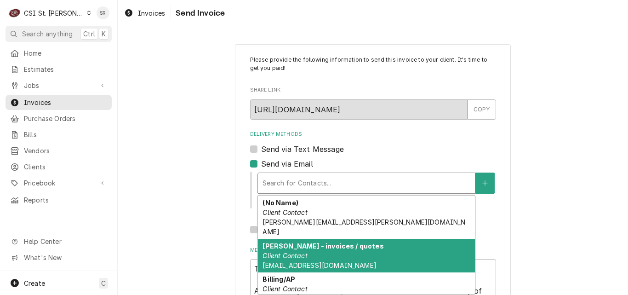
click at [309, 242] on div "Alexandra - invoices / quotes Client Contact richmanalexandra@gmail.com" at bounding box center [366, 256] width 217 height 34
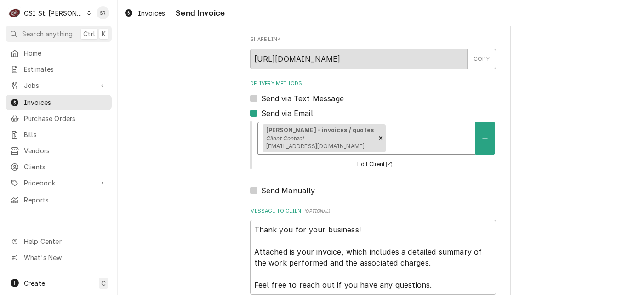
scroll to position [106, 0]
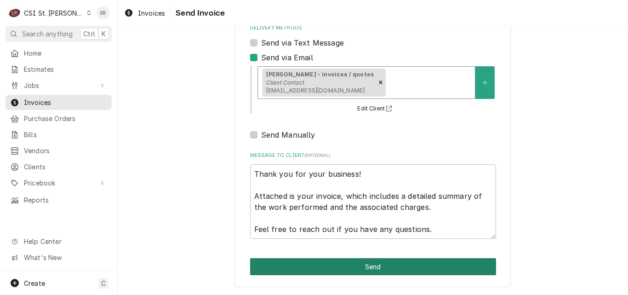
click at [370, 262] on button "Send" at bounding box center [373, 266] width 246 height 17
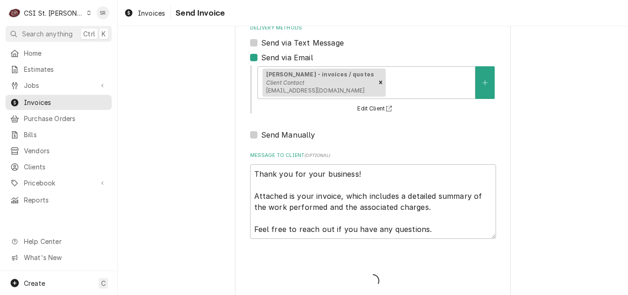
type textarea "x"
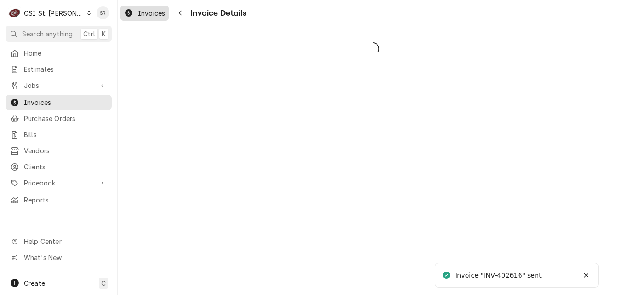
click at [145, 11] on span "Invoices" at bounding box center [151, 13] width 27 height 10
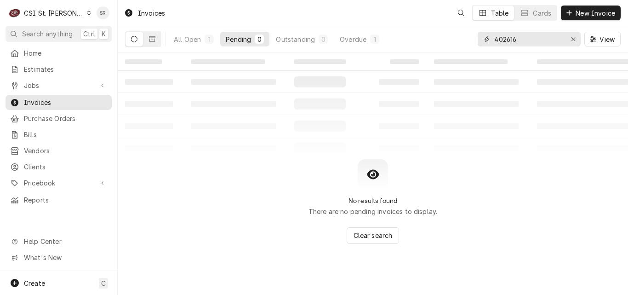
click at [500, 37] on input "402616" at bounding box center [528, 39] width 69 height 15
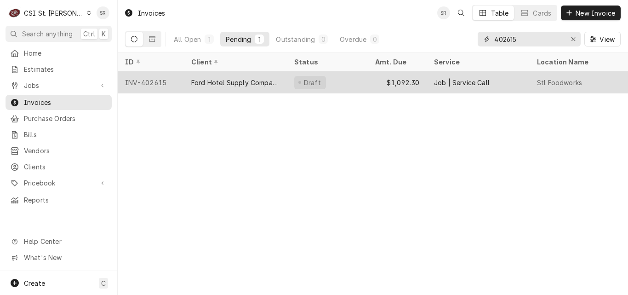
type input "402615"
click at [234, 84] on div "Ford Hotel Supply Company" at bounding box center [235, 83] width 88 height 10
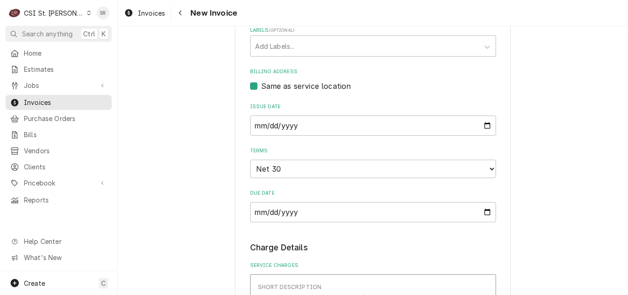
scroll to position [506, 0]
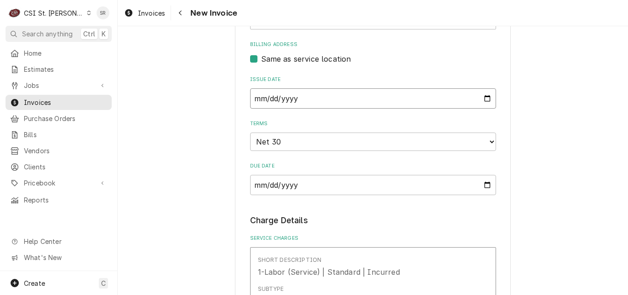
click at [490, 109] on input "[DATE]" at bounding box center [373, 98] width 246 height 20
click at [486, 109] on input "[DATE]" at bounding box center [373, 98] width 246 height 20
type input "2025-07-31"
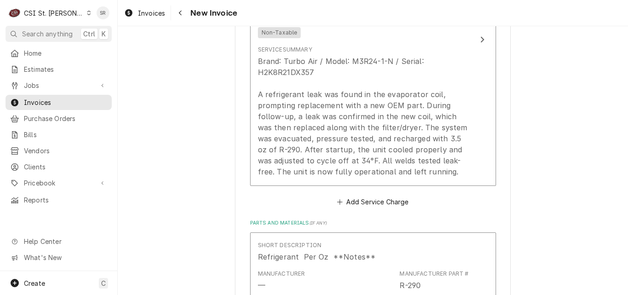
scroll to position [874, 0]
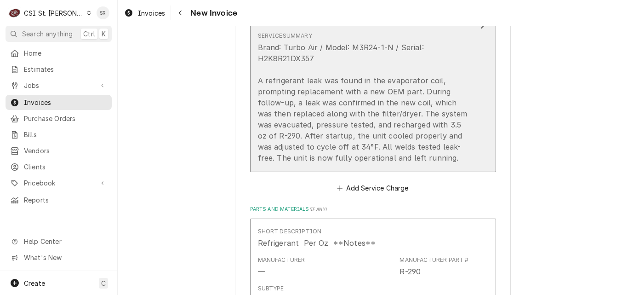
click at [371, 125] on div "Brand: Turbo Air / Model: M3R24-1-N / Serial: H2K8R21DX357 A refrigerant leak w…" at bounding box center [363, 102] width 211 height 121
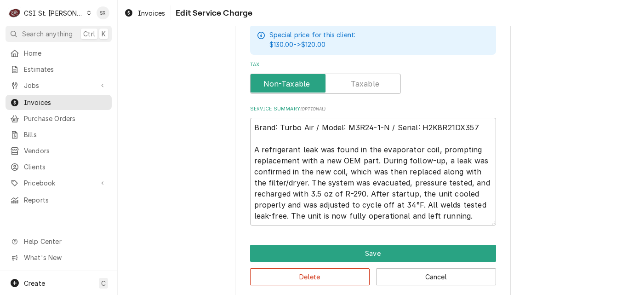
scroll to position [370, 0]
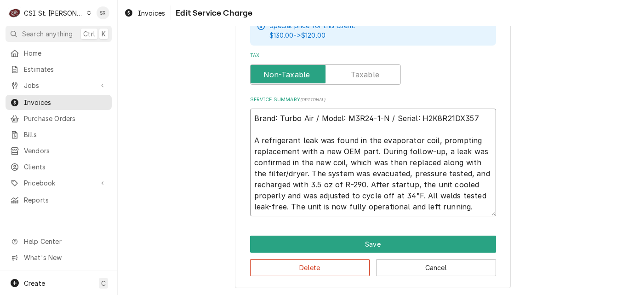
click at [448, 127] on textarea "Brand: Turbo Air / Model: M3R24-1-N / Serial: H2K8R21DX357 A refrigerant leak w…" at bounding box center [373, 163] width 246 height 108
type textarea "x"
type textarea "Brand: Turbo Air / Model: M3R24-1-N / Serial: H2K8R21DX357 A refrigerant leak w…"
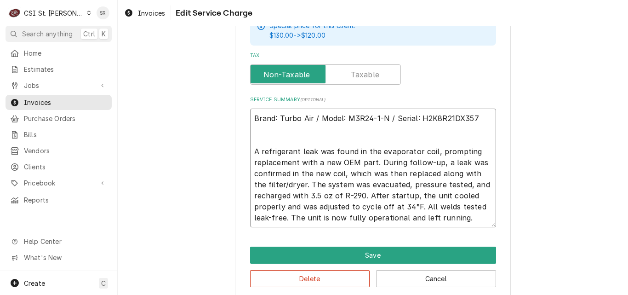
type textarea "x"
type textarea "Brand: Turbo Air / Model: M3R24-1-N / Serial: H2K8R21DX357 A A refrigerant leak…"
type textarea "x"
type textarea "Brand: Turbo Air / Model: M3R24-1-N / Serial: H2K8R21DX357 Ar A refrigerant lea…"
type textarea "x"
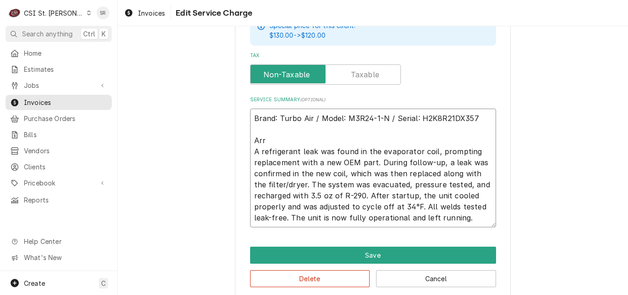
type textarea "Brand: Turbo Air / Model: M3R24-1-N / Serial: H2K8R21DX357 Arri A refrigerant l…"
type textarea "x"
type textarea "Brand: Turbo Air / Model: M3R24-1-N / Serial: H2K8R21DX357 Arriv A refrigerant …"
type textarea "x"
type textarea "Brand: Turbo Air / Model: M3R24-1-N / Serial: H2K8R21DX357 Arrive A refrigerant…"
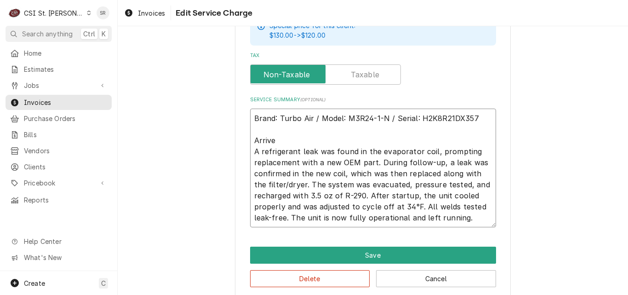
type textarea "x"
type textarea "Brand: Turbo Air / Model: M3R24-1-N / Serial: H2K8R21DX357 Arrived A refrigeran…"
type textarea "x"
type textarea "Brand: Turbo Air / Model: M3R24-1-N / Serial: H2K8R21DX357 Arrived A refrigeran…"
type textarea "x"
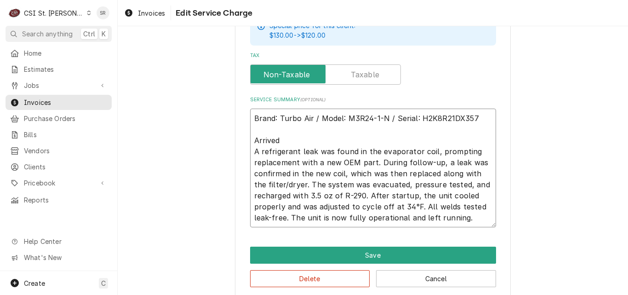
type textarea "Brand: Turbo Air / Model: M3R24-1-N / Serial: H2K8R21DX357 Arrived a A refriger…"
type textarea "x"
type textarea "Brand: Turbo Air / Model: M3R24-1-N / Serial: H2K8R21DX357 Arrived an A refrige…"
type textarea "x"
type textarea "Brand: Turbo Air / Model: M3R24-1-N / Serial: H2K8R21DX357 Arrived and A refrig…"
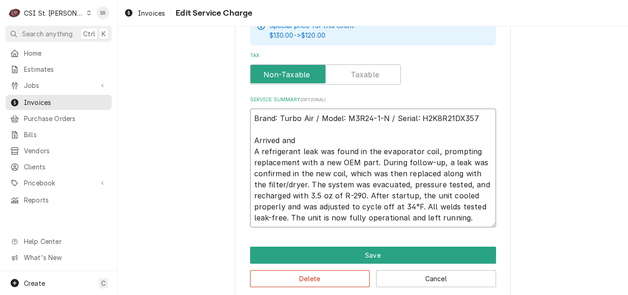
type textarea "x"
type textarea "Brand: Turbo Air / Model: M3R24-1-N / Serial: H2K8R21DX357 Arrived and f A refr…"
type textarea "x"
type textarea "Brand: Turbo Air / Model: M3R24-1-N / Serial: H2K8R21DX357 Arrived and fo A ref…"
type textarea "x"
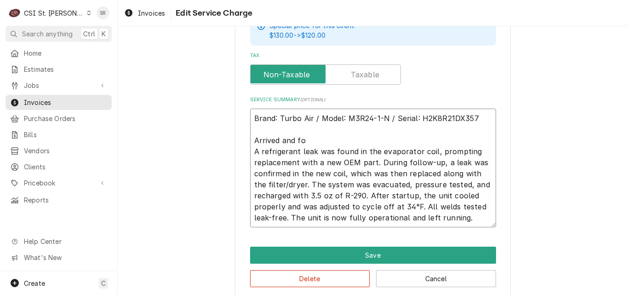
type textarea "Brand: Turbo Air / Model: M3R24-1-N / Serial: H2K8R21DX357 Arrived and fou A re…"
type textarea "x"
type textarea "Brand: Turbo Air / Model: M3R24-1-N / Serial: H2K8R21DX357 Arrived and foun A r…"
type textarea "x"
type textarea "Brand: Turbo Air / Model: M3R24-1-N / Serial: H2K8R21DX357 Arrived and found A …"
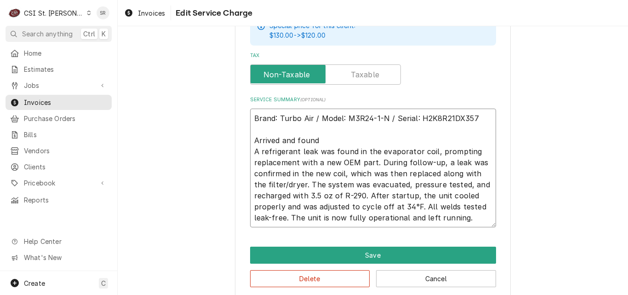
type textarea "x"
type textarea "Brand: Turbo Air / Model: M3R24-1-N / Serial: H2K8R21DX357 Arrived and found a …"
type textarea "x"
type textarea "Brand: Turbo Air / Model: M3R24-1-N / Serial: H2K8R21DX357 Arrived and found a …"
type textarea "x"
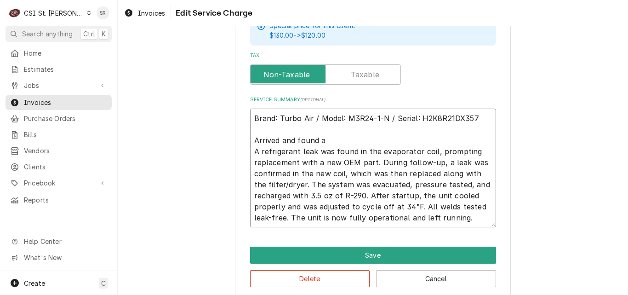
type textarea "Brand: Turbo Air / Model: M3R24-1-N / Serial: H2K8R21DX357 Arrived and found a …"
type textarea "x"
type textarea "Brand: Turbo Air / Model: M3R24-1-N / Serial: H2K8R21DX357 Arrived and found a …"
type textarea "x"
type textarea "Brand: Turbo Air / Model: M3R24-1-N / Serial: H2K8R21DX357 Arrived and found a …"
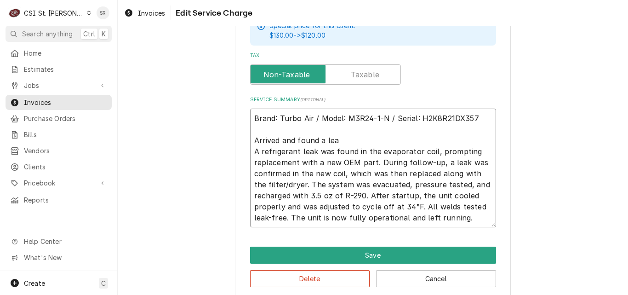
type textarea "x"
type textarea "Brand: Turbo Air / Model: M3R24-1-N / Serial: H2K8R21DX357 Arrived and found a …"
type textarea "x"
type textarea "Brand: Turbo Air / Model: M3R24-1-N / Serial: H2K8R21DX357 Arrived and found a …"
type textarea "x"
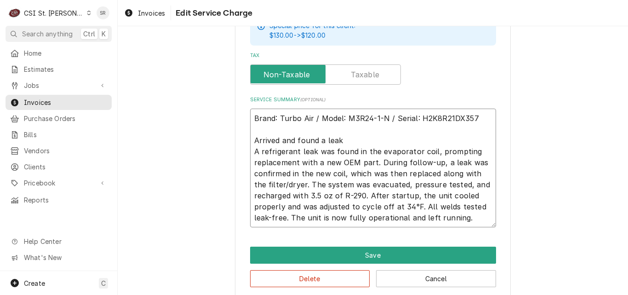
type textarea "Brand: Turbo Air / Model: M3R24-1-N / Serial: H2K8R21DX357 Arrived and found a …"
type textarea "x"
type textarea "Brand: Turbo Air / Model: M3R24-1-N / Serial: H2K8R21DX357 Arrived and found a …"
type textarea "x"
type textarea "Brand: Turbo Air / Model: M3R24-1-N / Serial: H2K8R21DX357 Arrived and found a …"
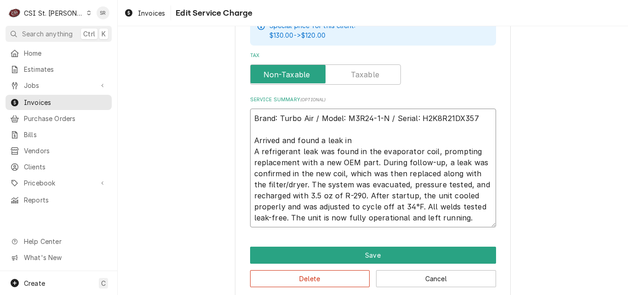
type textarea "x"
type textarea "Brand: Turbo Air / Model: M3R24-1-N / Serial: H2K8R21DX357 Arrived and found a …"
type textarea "x"
type textarea "Brand: Turbo Air / Model: M3R24-1-N / Serial: H2K8R21DX357 Arrived and found a …"
type textarea "x"
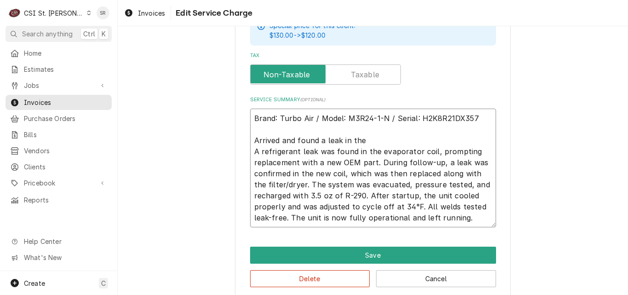
type textarea "Brand: Turbo Air / Model: M3R24-1-N / Serial: H2K8R21DX357 Arrived and found a …"
type textarea "x"
type textarea "Brand: Turbo Air / Model: M3R24-1-N / Serial: H2K8R21DX357 Arrived and found a …"
type textarea "x"
type textarea "Brand: Turbo Air / Model: M3R24-1-N / Serial: H2K8R21DX357 Arrived and found a …"
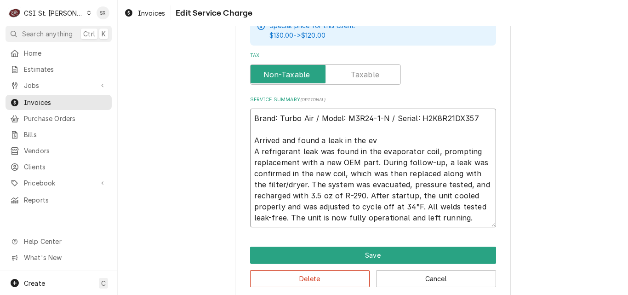
type textarea "x"
type textarea "Brand: Turbo Air / Model: M3R24-1-N / Serial: H2K8R21DX357 Arrived and found a …"
type textarea "x"
type textarea "Brand: Turbo Air / Model: M3R24-1-N / Serial: H2K8R21DX357 Arrived and found a …"
type textarea "x"
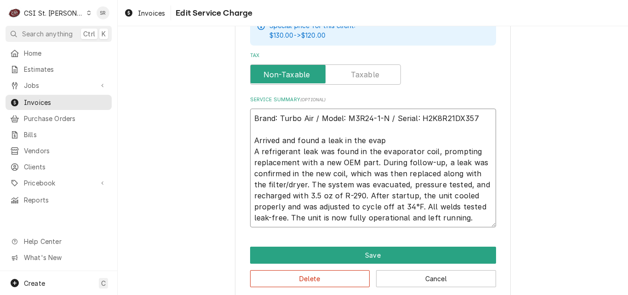
type textarea "Brand: Turbo Air / Model: M3R24-1-N / Serial: H2K8R21DX357 Arrived and found a …"
type textarea "x"
type textarea "Brand: Turbo Air / Model: M3R24-1-N / Serial: H2K8R21DX357 Arrived and found a …"
type textarea "x"
type textarea "Brand: Turbo Air / Model: M3R24-1-N / Serial: H2K8R21DX357 Arrived and found a …"
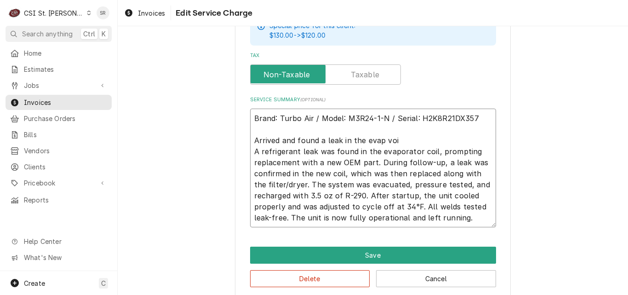
type textarea "x"
type textarea "Brand: Turbo Air / Model: M3R24-1-N / Serial: H2K8R21DX357 Arrived and found a …"
type textarea "x"
type textarea "Brand: Turbo Air / Model: M3R24-1-N / Serial: H2K8R21DX357 Arrived and found a …"
type textarea "x"
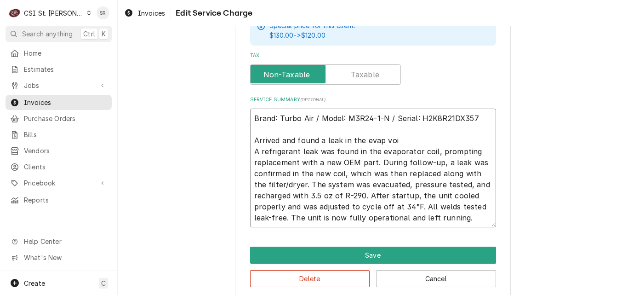
type textarea "Brand: Turbo Air / Model: M3R24-1-N / Serial: H2K8R21DX357 Arrived and found a …"
type textarea "x"
type textarea "Brand: Turbo Air / Model: M3R24-1-N / Serial: H2K8R21DX357 Arrived and found a …"
type textarea "x"
type textarea "Brand: Turbo Air / Model: M3R24-1-N / Serial: H2K8R21DX357 Arrived and found a …"
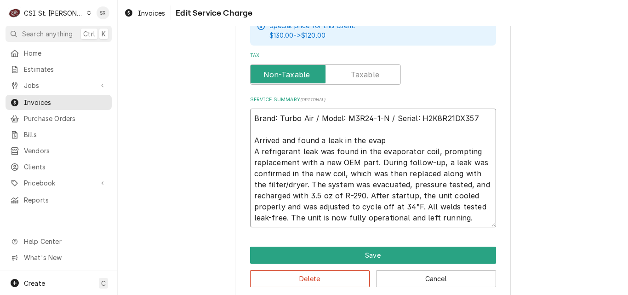
type textarea "x"
type textarea "Brand: Turbo Air / Model: M3R24-1-N / Serial: H2K8R21DX357 Arrived and found a …"
type textarea "x"
type textarea "Brand: Turbo Air / Model: M3R24-1-N / Serial: H2K8R21DX357 Arrived and found a …"
type textarea "x"
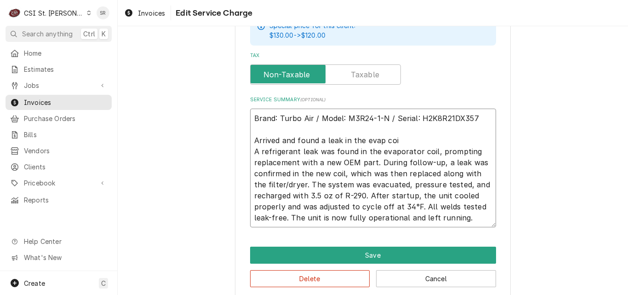
type textarea "Brand: Turbo Air / Model: M3R24-1-N / Serial: H2K8R21DX357 Arrived and found a …"
type textarea "x"
type textarea "Brand: Turbo Air / Model: M3R24-1-N / Serial: H2K8R21DX357 Arrived and found a …"
type textarea "x"
type textarea "Brand: Turbo Air / Model: M3R24-1-N / Serial: H2K8R21DX357 Arrived and found a …"
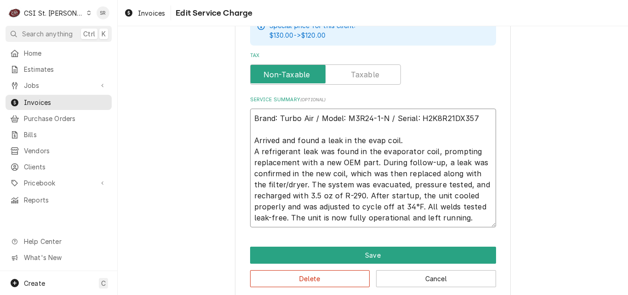
type textarea "x"
type textarea "Brand: Turbo Air / Model: M3R24-1-N / Serial: H2K8R21DX357 Arrived and found a …"
type textarea "x"
type textarea "Brand: Turbo Air / Model: M3R24-1-N / Serial: H2K8R21DX357 Arrived and found a …"
type textarea "x"
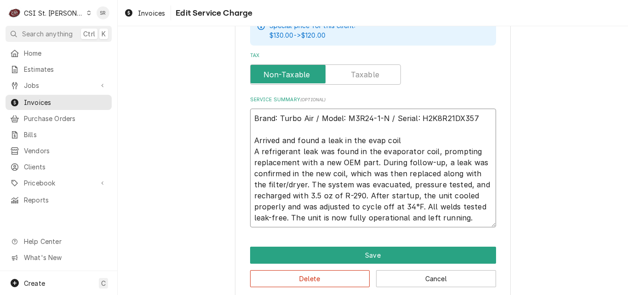
type textarea "Brand: Turbo Air / Model: M3R24-1-N / Serial: H2K8R21DX357 Arrived and found a …"
type textarea "x"
type textarea "Brand: Turbo Air / Model: M3R24-1-N / Serial: H2K8R21DX357 Arrived and found a …"
type textarea "x"
type textarea "Brand: Turbo Air / Model: M3R24-1-N / Serial: H2K8R21DX357 Arrived and found a …"
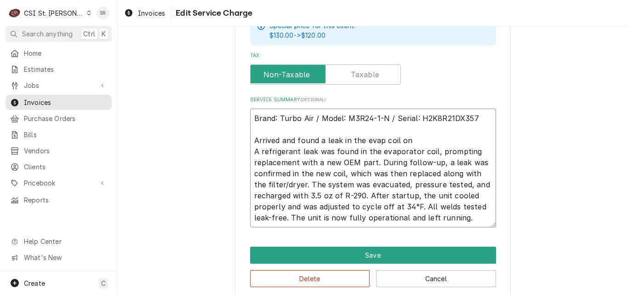
type textarea "x"
type textarea "Brand: Turbo Air / Model: M3R24-1-N / Serial: H2K8R21DX357 Arrived and found a …"
type textarea "x"
type textarea "Brand: Turbo Air / Model: M3R24-1-N / Serial: H2K8R21DX357 Arrived and found a …"
type textarea "x"
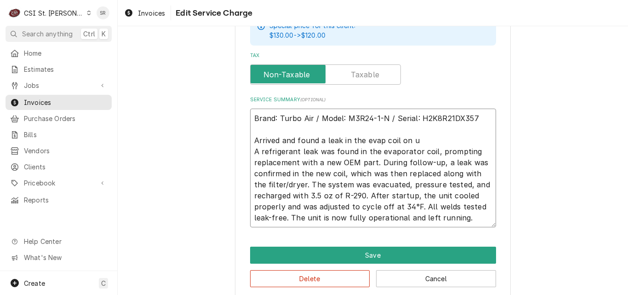
type textarea "Brand: Turbo Air / Model: M3R24-1-N / Serial: H2K8R21DX357 Arrived and found a …"
type textarea "x"
type textarea "Brand: Turbo Air / Model: M3R24-1-N / Serial: H2K8R21DX357 Arrived and found a …"
type textarea "x"
type textarea "Brand: Turbo Air / Model: M3R24-1-N / Serial: H2K8R21DX357 Arrived and found a …"
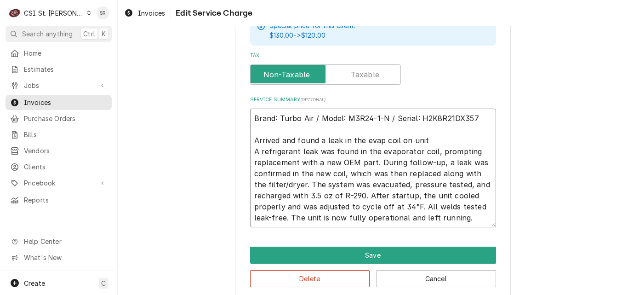
type textarea "x"
type textarea "Brand: Turbo Air / Model: M3R24-1-N / Serial: H2K8R21DX357 Arrived and found a …"
type textarea "x"
type textarea "Brand: Turbo Air / Model: M3R24-1-N / Serial: H2K8R21DX357 Arrived and found a …"
type textarea "x"
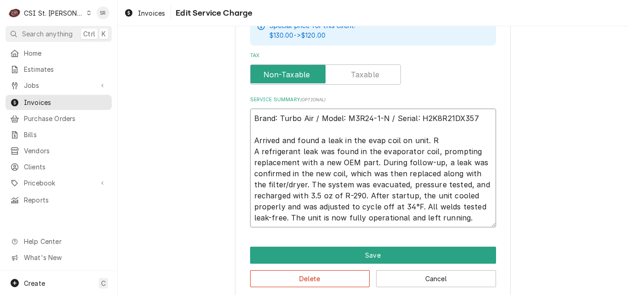
type textarea "Brand: Turbo Air / Model: M3R24-1-N / Serial: H2K8R21DX357 Arrived and found a …"
type textarea "x"
type textarea "Brand: Turbo Air / Model: M3R24-1-N / Serial: H2K8R21DX357 Arrived and found a …"
type textarea "x"
type textarea "Brand: Turbo Air / Model: M3R24-1-N / Serial: H2K8R21DX357 Arrived and found a …"
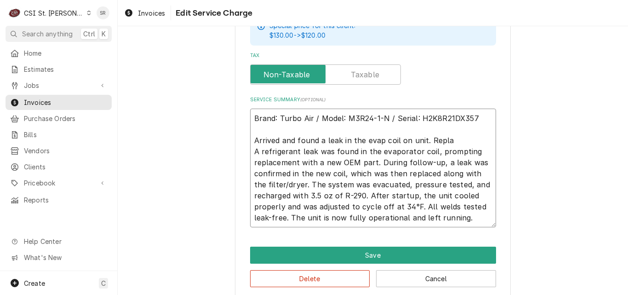
type textarea "x"
type textarea "Brand: Turbo Air / Model: M3R24-1-N / Serial: H2K8R21DX357 Arrived and found a …"
type textarea "x"
type textarea "Brand: Turbo Air / Model: M3R24-1-N / Serial: H2K8R21DX357 Arrived and found a …"
type textarea "x"
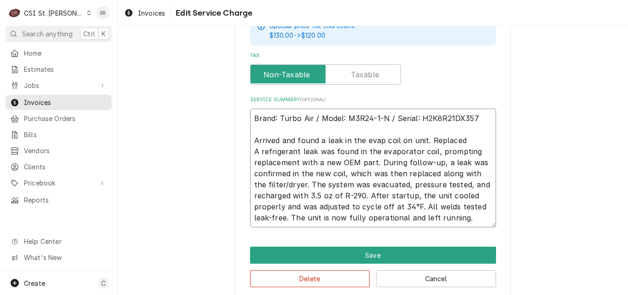
type textarea "Brand: Turbo Air / Model: M3R24-1-N / Serial: H2K8R21DX357 Arrived and found a …"
type textarea "x"
type textarea "Brand: Turbo Air / Model: M3R24-1-N / Serial: H2K8R21DX357 Arrived and found a …"
type textarea "x"
type textarea "Brand: Turbo Air / Model: M3R24-1-N / Serial: H2K8R21DX357 Arrived and found a …"
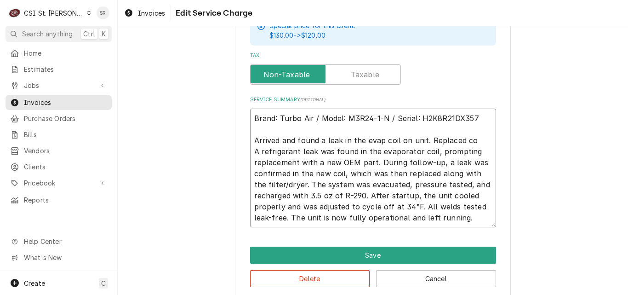
type textarea "x"
type textarea "Brand: Turbo Air / Model: M3R24-1-N / Serial: H2K8R21DX357 Arrived and found a …"
type textarea "x"
type textarea "Brand: Turbo Air / Model: M3R24-1-N / Serial: H2K8R21DX357 Arrived and found a …"
type textarea "x"
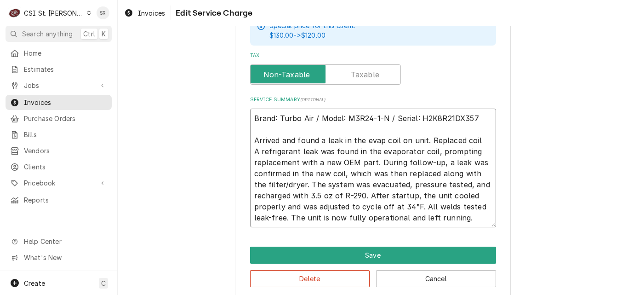
type textarea "Brand: Turbo Air / Model: M3R24-1-N / Serial: H2K8R21DX357 Arrived and found a …"
type textarea "x"
type textarea "Brand: Turbo Air / Model: M3R24-1-N / Serial: H2K8R21DX357 Arrived and found a …"
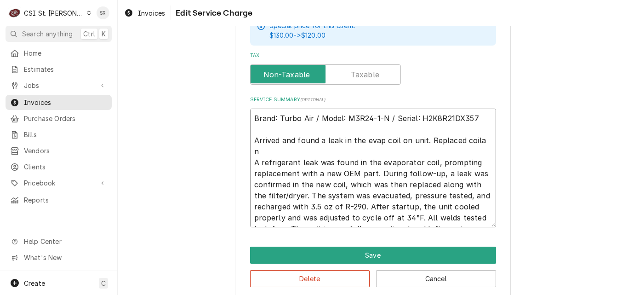
type textarea "x"
type textarea "Brand: Turbo Air / Model: M3R24-1-N / Serial: H2K8R21DX357 Arrived and found a …"
type textarea "x"
type textarea "Brand: Turbo Air / Model: M3R24-1-N / Serial: H2K8R21DX357 Arrived and found a …"
type textarea "x"
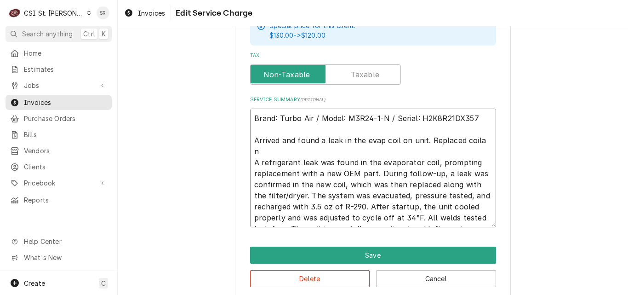
type textarea "Brand: Turbo Air / Model: M3R24-1-N / Serial: H2K8R21DX357 Arrived and found a …"
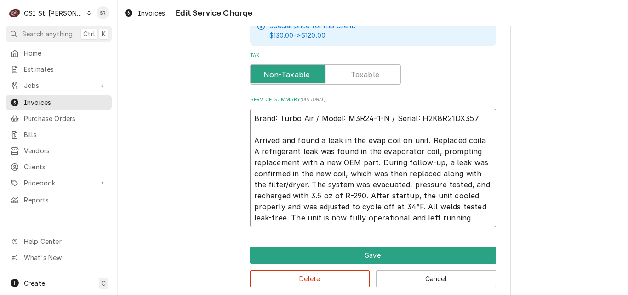
type textarea "x"
type textarea "Brand: Turbo Air / Model: M3R24-1-N / Serial: H2K8R21DX357 Arrived and found a …"
type textarea "x"
type textarea "Brand: Turbo Air / Model: M3R24-1-N / Serial: H2K8R21DX357 Arrived and found a …"
type textarea "x"
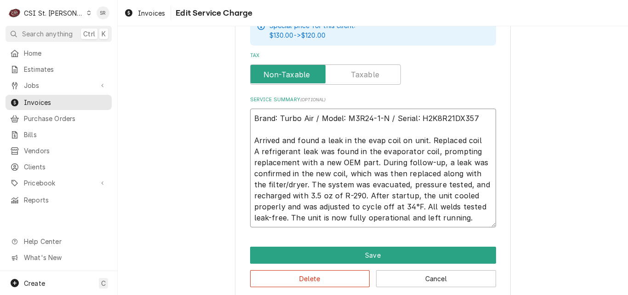
type textarea "Brand: Turbo Air / Model: M3R24-1-N / Serial: H2K8R21DX357 Arrived and found a …"
type textarea "x"
type textarea "Brand: Turbo Air / Model: M3R24-1-N / Serial: H2K8R21DX357 Arrived and found a …"
type textarea "x"
type textarea "Brand: Turbo Air / Model: M3R24-1-N / Serial: H2K8R21DX357 Arrived and found a …"
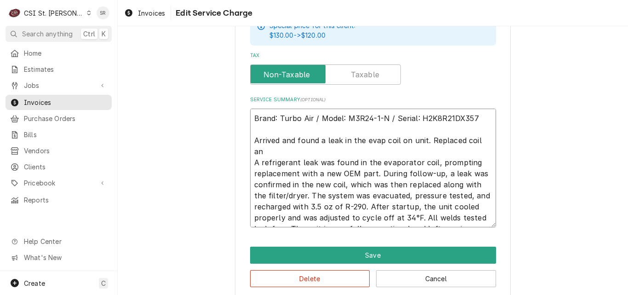
type textarea "x"
type textarea "Brand: Turbo Air / Model: M3R24-1-N / Serial: H2K8R21DX357 Arrived and found a …"
type textarea "x"
type textarea "Brand: Turbo Air / Model: M3R24-1-N / Serial: H2K8R21DX357 Arrived and found a …"
type textarea "x"
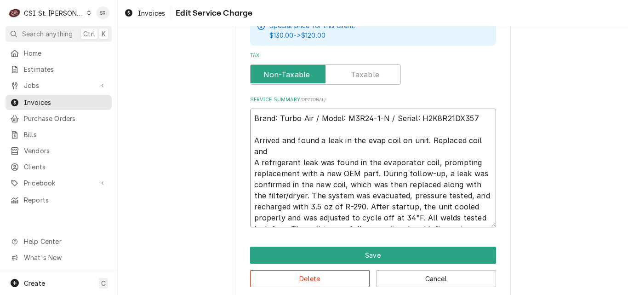
type textarea "Brand: Turbo Air / Model: M3R24-1-N / Serial: H2K8R21DX357 Arrived and found a …"
type textarea "x"
type textarea "Brand: Turbo Air / Model: M3R24-1-N / Serial: H2K8R21DX357 Arrived and found a …"
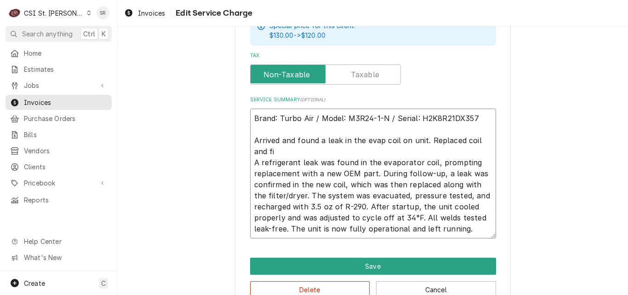
type textarea "x"
type textarea "Brand: Turbo Air / Model: M3R24-1-N / Serial: H2K8R21DX357 Arrived and found a …"
type textarea "x"
type textarea "Brand: Turbo Air / Model: M3R24-1-N / Serial: H2K8R21DX357 Arrived and found a …"
type textarea "x"
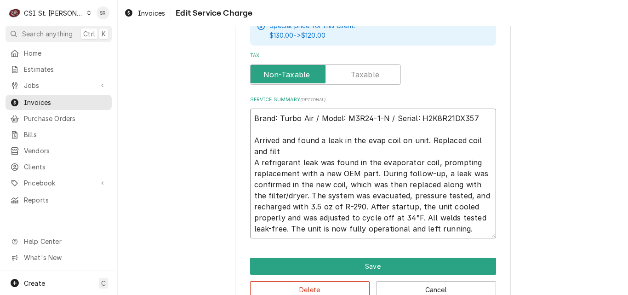
type textarea "Brand: Turbo Air / Model: M3R24-1-N / Serial: H2K8R21DX357 Arrived and found a …"
type textarea "x"
type textarea "Brand: Turbo Air / Model: M3R24-1-N / Serial: H2K8R21DX357 Arrived and found a …"
type textarea "x"
type textarea "Brand: Turbo Air / Model: M3R24-1-N / Serial: H2K8R21DX357 Arrived and found a …"
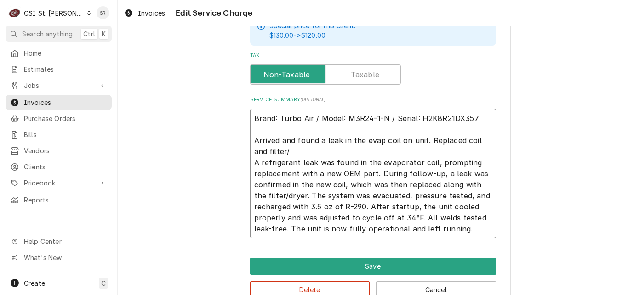
type textarea "x"
type textarea "Brand: Turbo Air / Model: M3R24-1-N / Serial: H2K8R21DX357 Arrived and found a …"
type textarea "x"
type textarea "Brand: Turbo Air / Model: M3R24-1-N / Serial: H2K8R21DX357 Arrived and found a …"
type textarea "x"
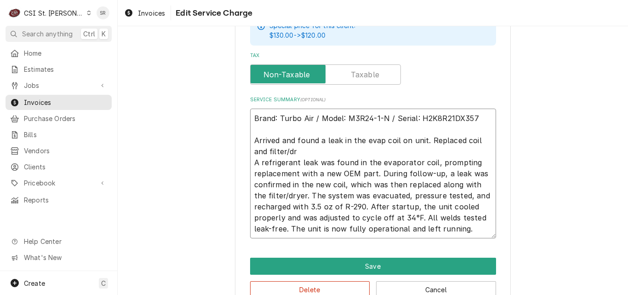
type textarea "Brand: Turbo Air / Model: M3R24-1-N / Serial: H2K8R21DX357 Arrived and found a …"
type textarea "x"
type textarea "Brand: Turbo Air / Model: M3R24-1-N / Serial: H2K8R21DX357 Arrived and found a …"
type textarea "x"
type textarea "Brand: Turbo Air / Model: M3R24-1-N / Serial: H2K8R21DX357 Arrived and found a …"
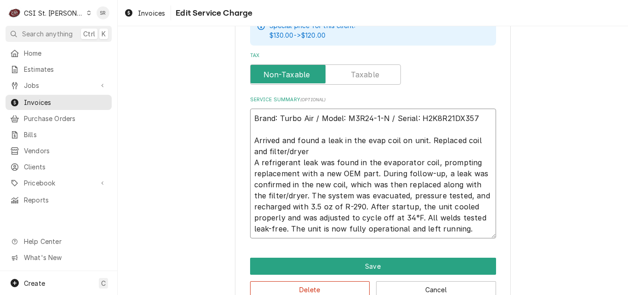
type textarea "x"
type textarea "Brand: Turbo Air / Model: M3R24-1-N / Serial: H2K8R21DX357 Arrived and found a …"
type textarea "x"
type textarea "Brand: Turbo Air / Model: M3R24-1-N / Serial: H2K8R21DX357 Arrived and found a …"
type textarea "x"
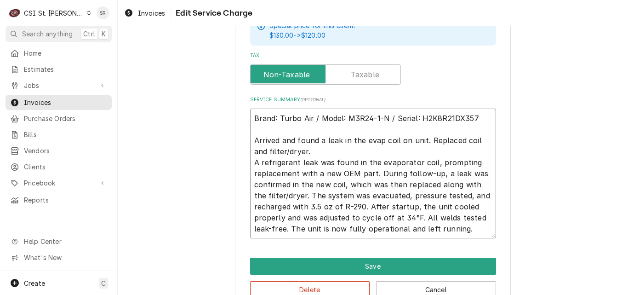
type textarea "Brand: Turbo Air / Model: M3R24-1-N / Serial: H2K8R21DX357 Arrived and found a …"
type textarea "x"
type textarea "Brand: Turbo Air / Model: M3R24-1-N / Serial: H2K8R21DX357 Arrived and found a …"
type textarea "x"
type textarea "Brand: Turbo Air / Model: M3R24-1-N / Serial: H2K8R21DX357 Arrived and found a …"
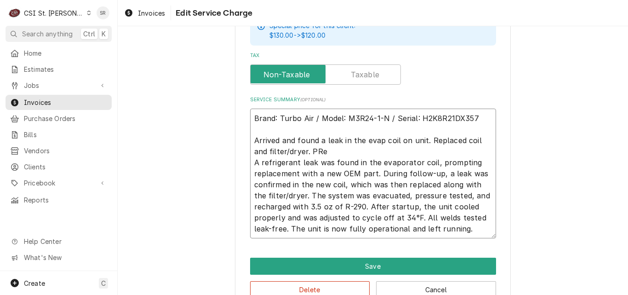
type textarea "x"
type textarea "Brand: Turbo Air / Model: M3R24-1-N / Serial: H2K8R21DX357 Arrived and found a …"
type textarea "x"
type textarea "Brand: Turbo Air / Model: M3R24-1-N / Serial: H2K8R21DX357 Arrived and found a …"
type textarea "x"
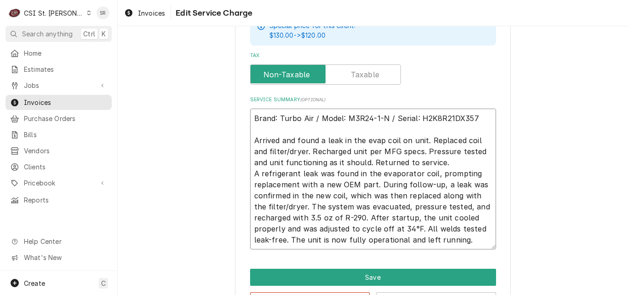
drag, startPoint x: 467, startPoint y: 241, endPoint x: 245, endPoint y: 169, distance: 233.6
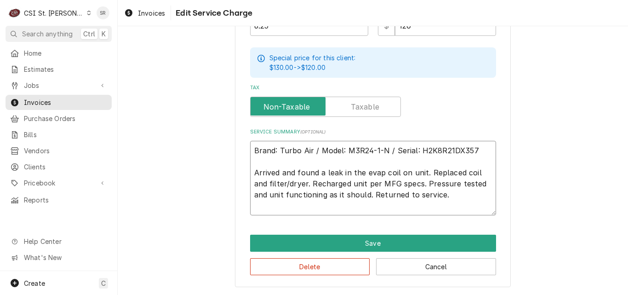
scroll to position [337, 0]
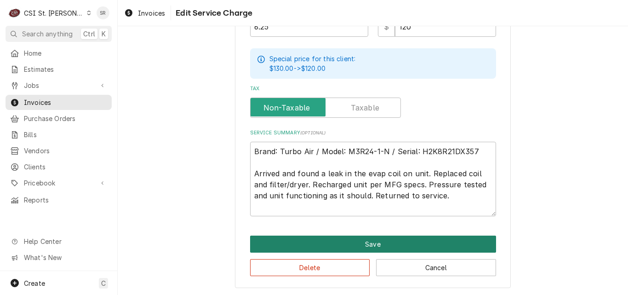
click at [357, 238] on button "Save" at bounding box center [373, 243] width 246 height 17
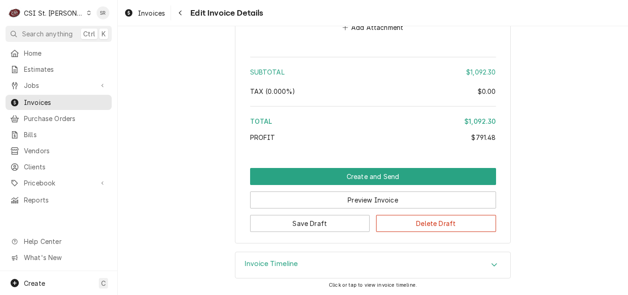
scroll to position [2270, 0]
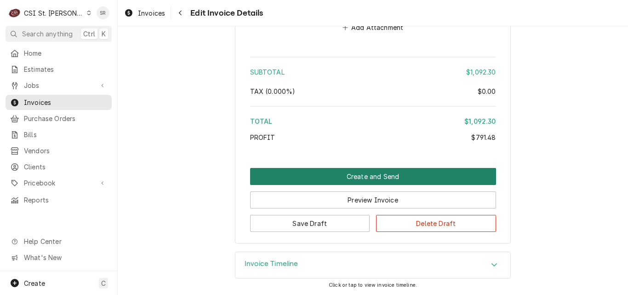
click at [362, 179] on button "Create and Send" at bounding box center [373, 176] width 246 height 17
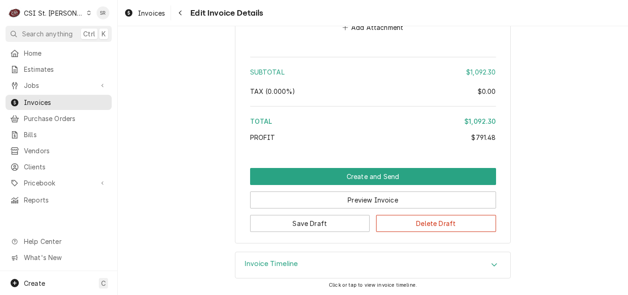
scroll to position [2241, 0]
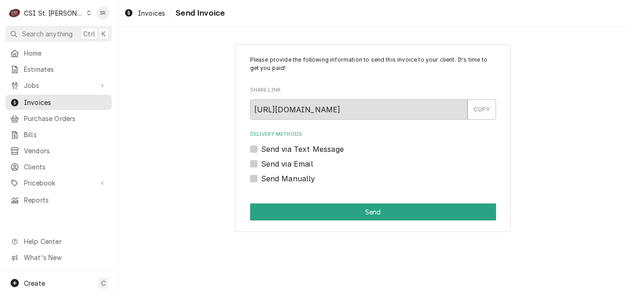
click at [261, 163] on label "Send via Email" at bounding box center [287, 163] width 52 height 11
click at [261, 163] on input "Send via Email" at bounding box center [384, 168] width 246 height 20
checkbox input "true"
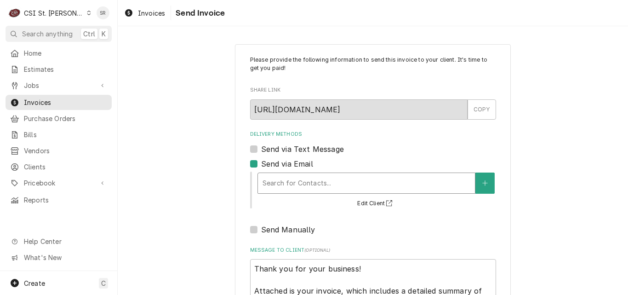
click at [307, 179] on div "Delivery Methods" at bounding box center [367, 183] width 208 height 17
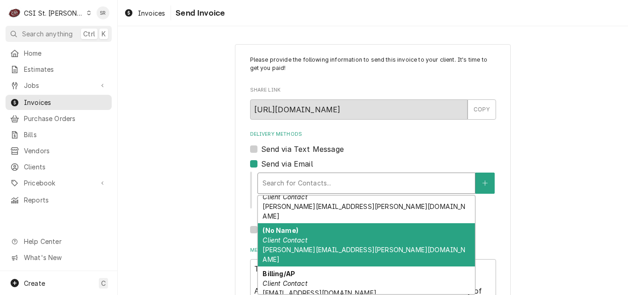
scroll to position [135, 0]
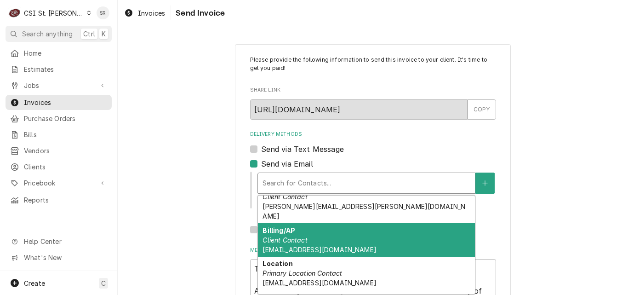
click at [304, 246] on span "invoices@fordstl.com" at bounding box center [320, 250] width 114 height 8
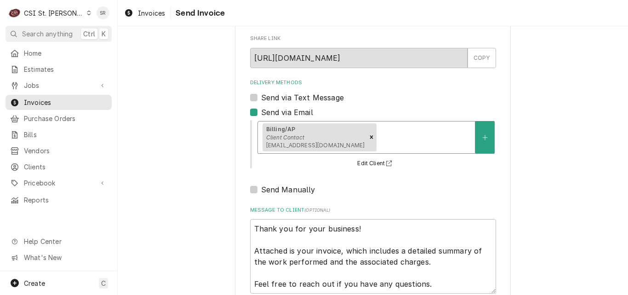
scroll to position [106, 0]
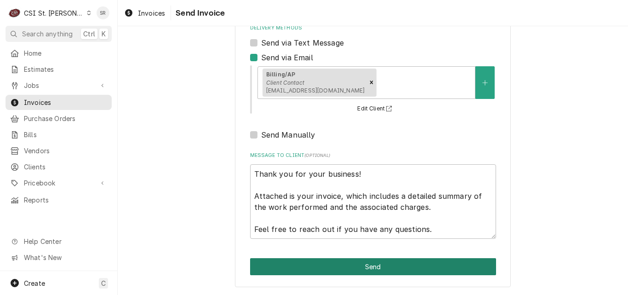
click at [349, 261] on button "Send" at bounding box center [373, 266] width 246 height 17
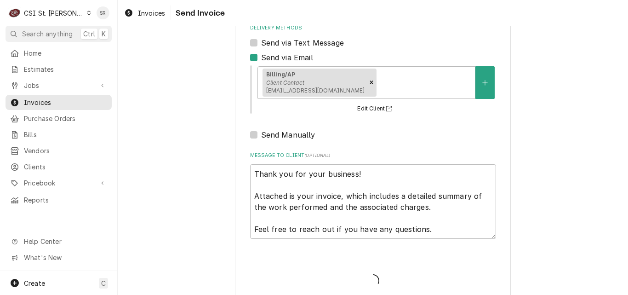
type textarea "x"
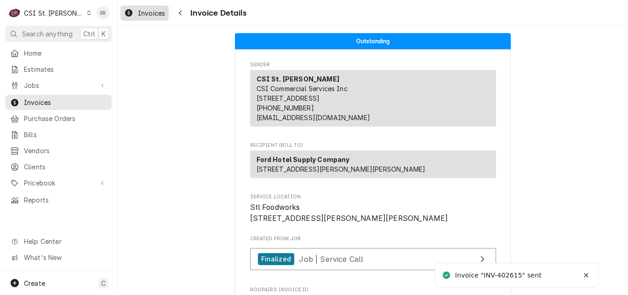
click at [155, 9] on span "Invoices" at bounding box center [151, 13] width 27 height 10
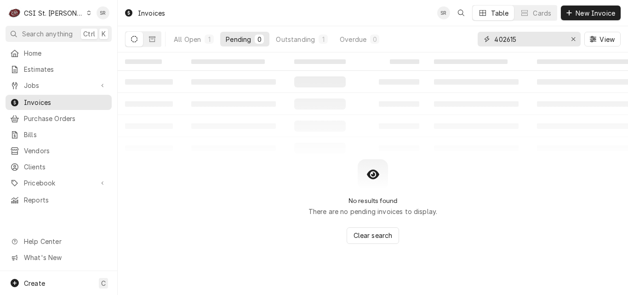
click at [470, 33] on div "All Open 1 Pending 0 Outstanding 1 Overdue 0 402615 View" at bounding box center [373, 39] width 496 height 26
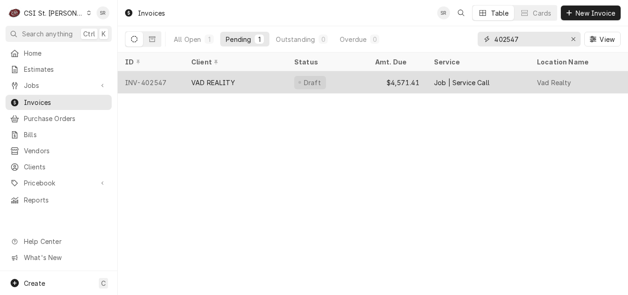
type input "402547"
click at [229, 86] on div "VAD REALITY" at bounding box center [235, 82] width 103 height 22
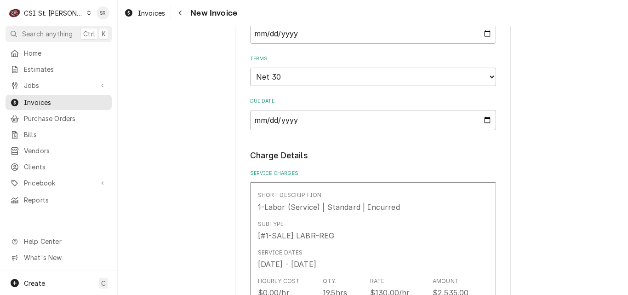
scroll to position [644, 0]
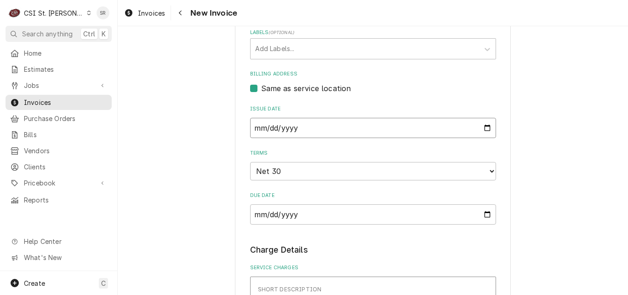
click at [487, 121] on input "[DATE]" at bounding box center [373, 128] width 246 height 20
type textarea "x"
type input "[DATE]"
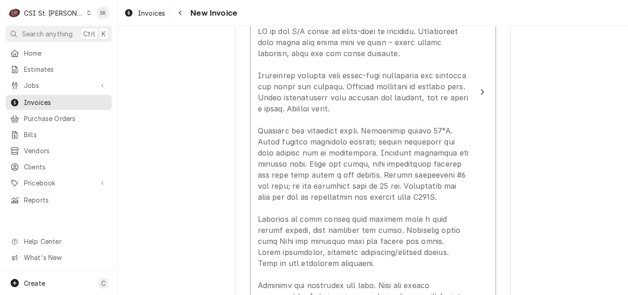
scroll to position [1104, 0]
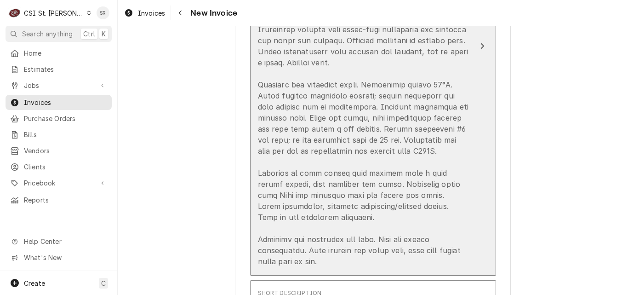
click at [440, 154] on div "Update Line Item" at bounding box center [363, 123] width 211 height 287
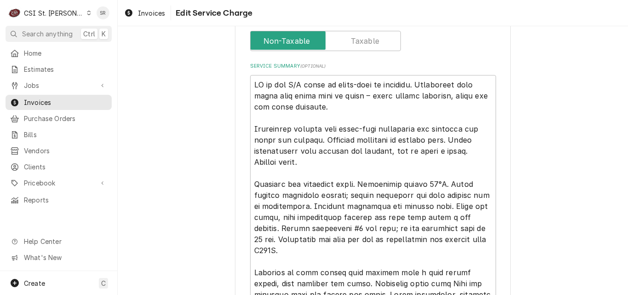
scroll to position [361, 0]
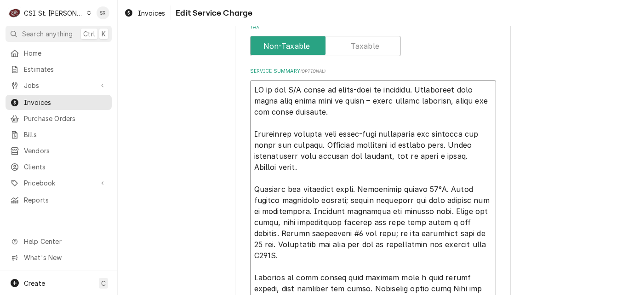
drag, startPoint x: 447, startPoint y: 188, endPoint x: 357, endPoint y: 189, distance: 89.7
click at [357, 189] on textarea "Service Summary ( optional )" at bounding box center [373, 216] width 246 height 273
type textarea "x"
type textarea "LO ip dol S/A conse ad elits-doei te incididu. Utlaboreet dolo magna aliq enima…"
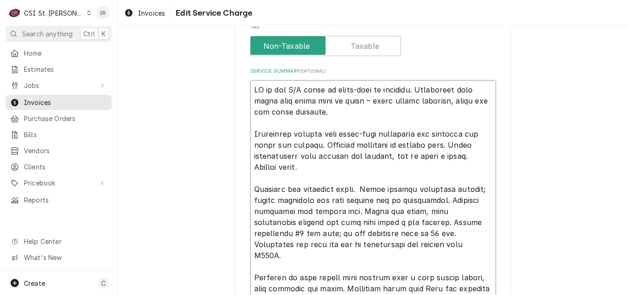
type textarea "x"
type textarea "LO ip dol S/A conse ad elits-doei te incididu. Utlaboreet dolo magna aliq enima…"
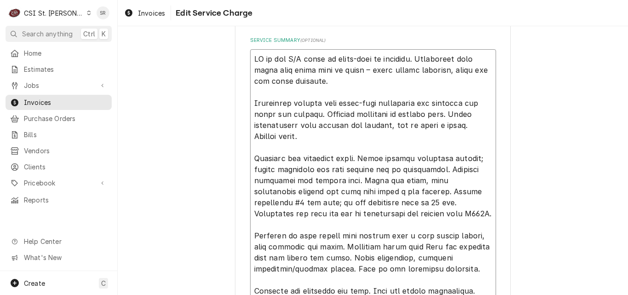
scroll to position [453, 0]
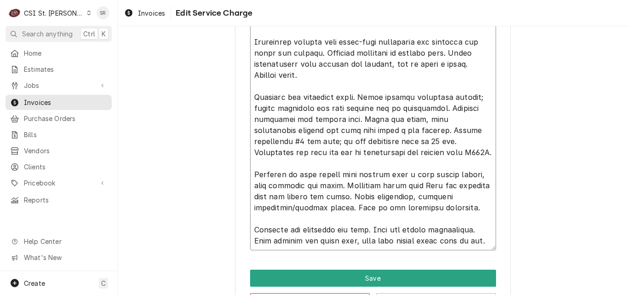
drag, startPoint x: 394, startPoint y: 142, endPoint x: 336, endPoint y: 143, distance: 58.4
click at [336, 143] on textarea "Service Summary ( optional )" at bounding box center [373, 119] width 246 height 262
type textarea "x"
type textarea "LO ip dol S/A conse ad elits-doei te incididu. Utlaboreet dolo magna aliq enima…"
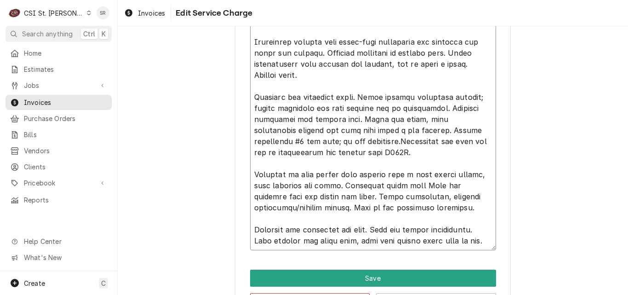
type textarea "x"
type textarea "LO ip dol S/A conse ad elits-doei te incididu. Utlaboreet dolo magna aliq enima…"
drag, startPoint x: 381, startPoint y: 154, endPoint x: 290, endPoint y: 155, distance: 91.5
click at [290, 155] on textarea "Service Summary ( optional )" at bounding box center [373, 119] width 246 height 262
type textarea "x"
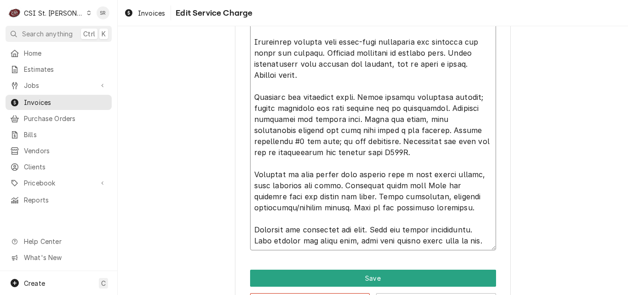
type textarea "LO ip dol S/A conse ad elits-doei te incididu. Utlaboreet dolo magna aliq enima…"
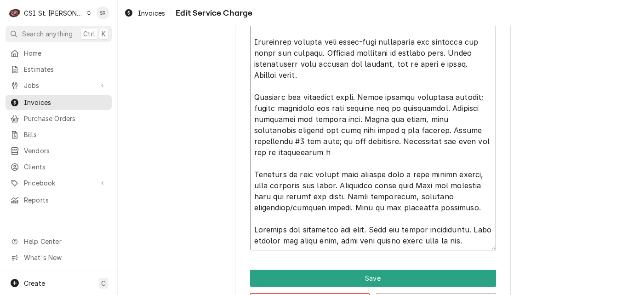
type textarea "x"
type textarea "LO ip dol S/A conse ad elits-doei te incididu. Utlaboreet dolo magna aliq enima…"
type textarea "x"
type textarea "LO ip dol S/A conse ad elits-doei te incididu. Utlaboreet dolo magna aliq enima…"
type textarea "x"
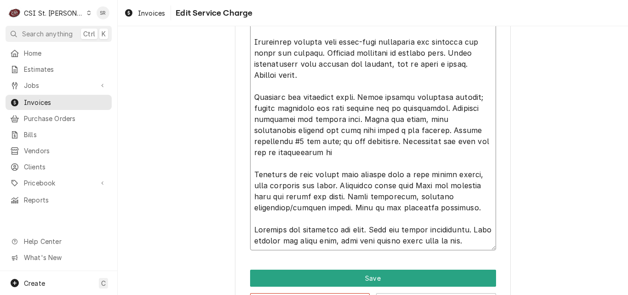
type textarea "LO ip dol S/A conse ad elits-doei te incididu. Utlaboreet dolo magna aliq enima…"
type textarea "x"
type textarea "LO ip dol S/A conse ad elits-doei te incididu. Utlaboreet dolo magna aliq enima…"
type textarea "x"
type textarea "LO ip dol S/A conse ad elits-doei te incididu. Utlaboreet dolo magna aliq enima…"
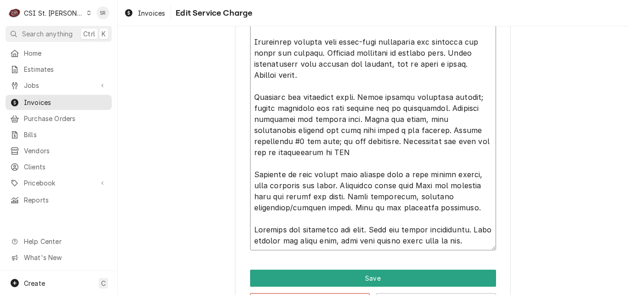
type textarea "x"
type textarea "PM to two A/C units on right-side of building. Condensate pump above left right…"
type textarea "x"
type textarea "PM to two A/C units on right-side of building. Condensate pump above left right…"
type textarea "x"
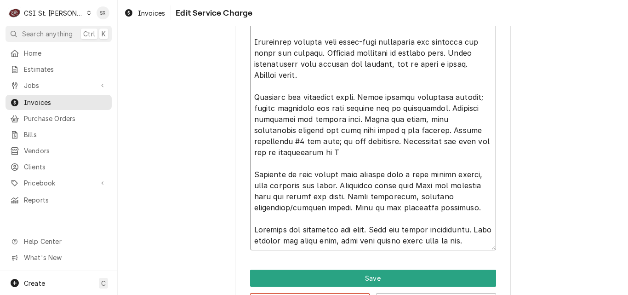
type textarea "PM to two A/C units on right-side of building. Condensate pump above left right…"
type textarea "x"
type textarea "PM to two A/C units on right-side of building. Condensate pump above left right…"
type textarea "x"
type textarea "PM to two A/C units on right-side of building. Condensate pump above left right…"
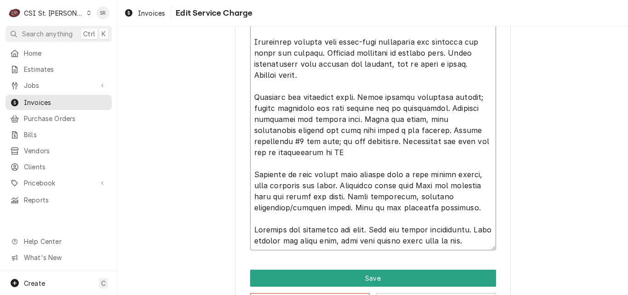
type textarea "x"
type textarea "PM to two A/C units on right-side of building. Condensate pump above left right…"
type textarea "x"
type textarea "PM to two A/C units on right-side of building. Condensate pump above left right…"
type textarea "x"
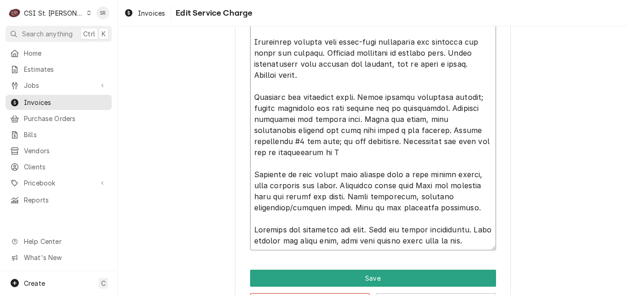
type textarea "PM to two A/C units on right-side of building. Condensate pump above left right…"
type textarea "x"
type textarea "PM to two A/C units on right-side of building. Condensate pump above left right…"
type textarea "x"
type textarea "PM to two A/C units on right-side of building. Condensate pump above left right…"
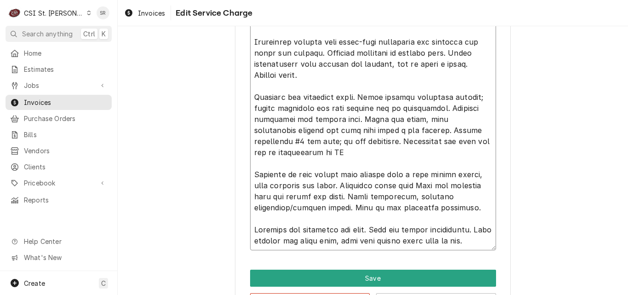
type textarea "x"
type textarea "PM to two A/C units on right-side of building. Condensate pump above left right…"
type textarea "x"
type textarea "PM to two A/C units on right-side of building. Condensate pump above left right…"
type textarea "x"
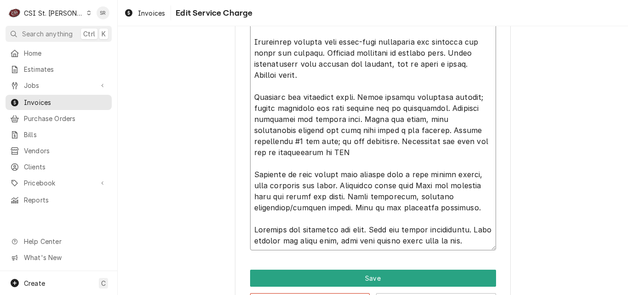
type textarea "PM to two A/C units on right-side of building. Condensate pump above left right…"
type textarea "x"
type textarea "PM to two A/C units on right-side of building. Condensate pump above left right…"
type textarea "x"
type textarea "PM to two A/C units on right-side of building. Condensate pump above left right…"
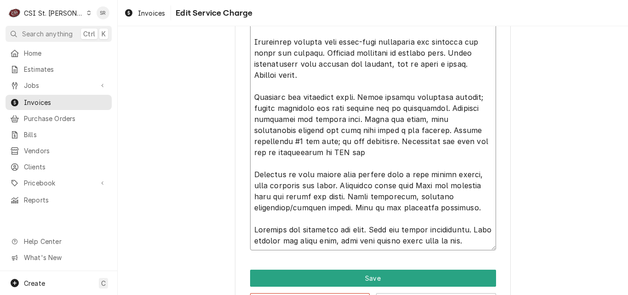
type textarea "x"
type textarea "PM to two A/C units on right-side of building. Condensate pump above left right…"
type textarea "x"
type textarea "PM to two A/C units on right-side of building. Condensate pump above left right…"
click at [465, 211] on textarea "Service Summary ( optional )" at bounding box center [373, 119] width 246 height 262
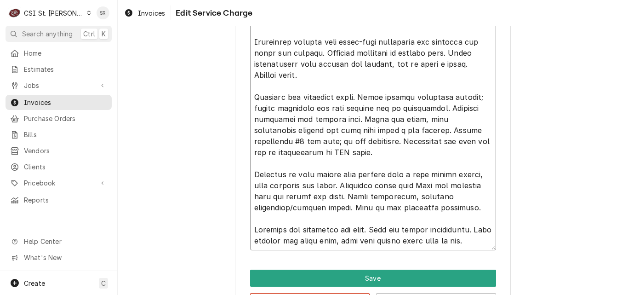
drag, startPoint x: 435, startPoint y: 184, endPoint x: 400, endPoint y: 185, distance: 35.0
click at [400, 185] on textarea "Service Summary ( optional )" at bounding box center [373, 119] width 246 height 262
type textarea "x"
type textarea "PM to two A/C units on right-side of building. Condensate pump above left right…"
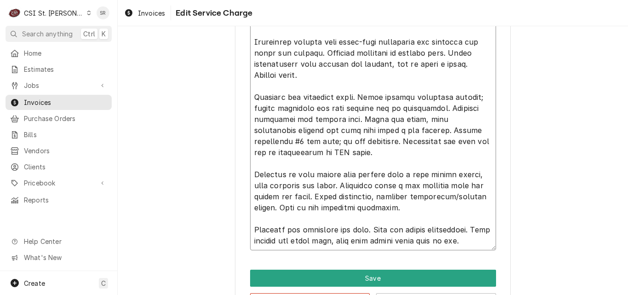
type textarea "x"
type textarea "PM to two A/C units on right-side of building. Condensate pump above left right…"
type textarea "x"
type textarea "PM to two A/C units on right-side of building. Condensate pump above left right…"
drag, startPoint x: 341, startPoint y: 184, endPoint x: 356, endPoint y: 174, distance: 18.5
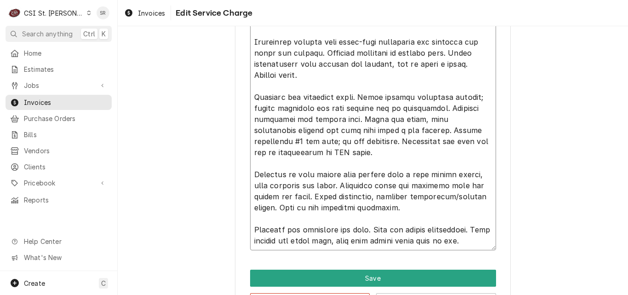
click at [356, 174] on textarea "Service Summary ( optional )" at bounding box center [373, 119] width 246 height 262
click at [412, 208] on textarea "Service Summary ( optional )" at bounding box center [373, 119] width 246 height 262
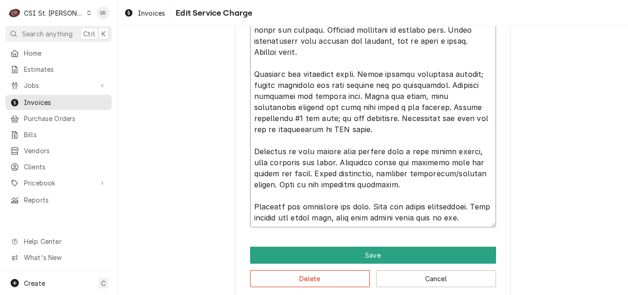
scroll to position [488, 0]
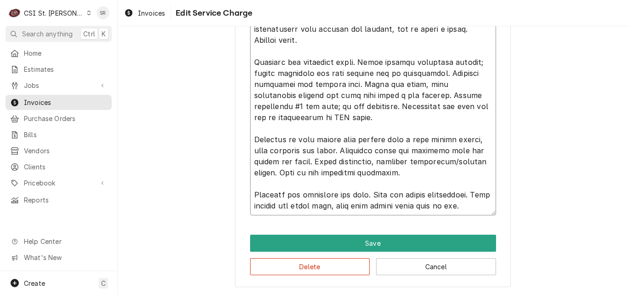
click at [487, 196] on textarea "Service Summary ( optional )" at bounding box center [373, 84] width 246 height 262
type textarea "x"
type textarea "PM to two A/C units on right-side of building. Condensate pump above left right…"
type textarea "x"
type textarea "PM to two A/C units on right-side of building. Condensate pump above left right…"
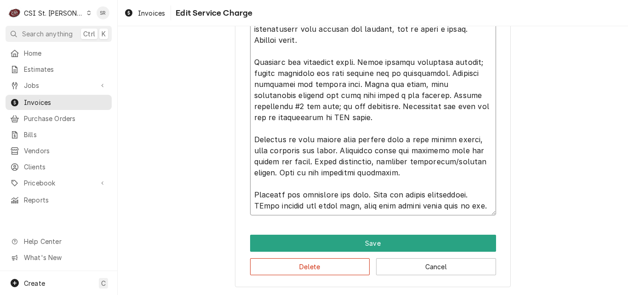
type textarea "x"
type textarea "PM to two A/C units on right-side of building. Condensate pump above left right…"
type textarea "x"
type textarea "PM to two A/C units on right-side of building. Condensate pump above left right…"
type textarea "x"
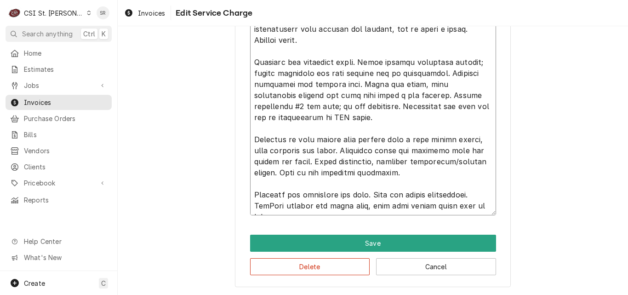
type textarea "PM to two A/C units on right-side of building. Condensate pump above left right…"
type textarea "x"
type textarea "PM to two A/C units on right-side of building. Condensate pump above left right…"
type textarea "x"
type textarea "PM to two A/C units on right-side of building. Condensate pump above left right…"
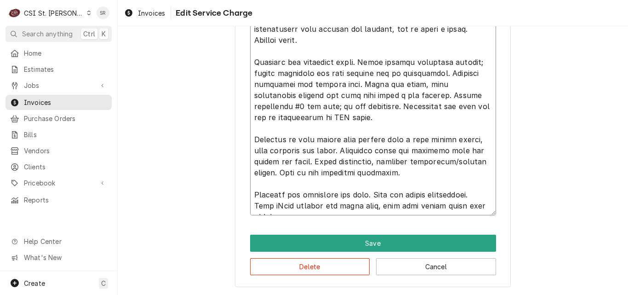
type textarea "x"
type textarea "PM to two A/C units on right-side of building. Condensate pump above left right…"
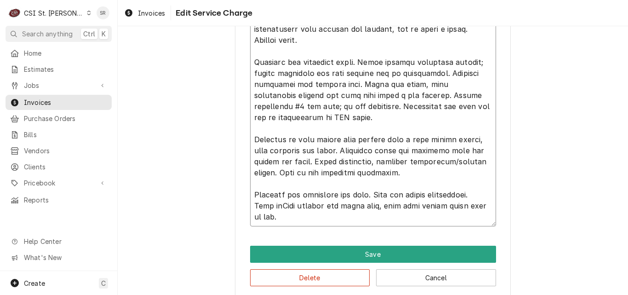
type textarea "x"
type textarea "PM to two A/C units on right-side of building. Condensate pump above left right…"
type textarea "x"
type textarea "PM to two A/C units on right-side of building. Condensate pump above left right…"
type textarea "x"
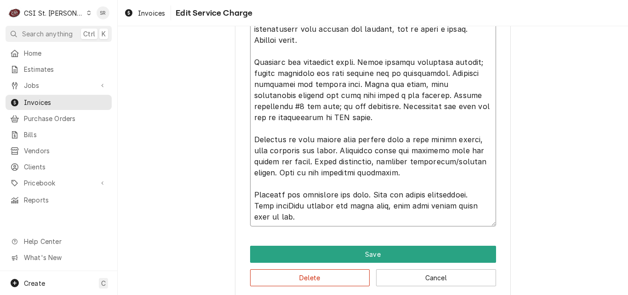
type textarea "PM to two A/C units on right-side of building. Condensate pump above left right…"
type textarea "x"
type textarea "PM to two A/C units on right-side of building. Condensate pump above left right…"
type textarea "x"
type textarea "PM to two A/C units on right-side of building. Condensate pump above left right…"
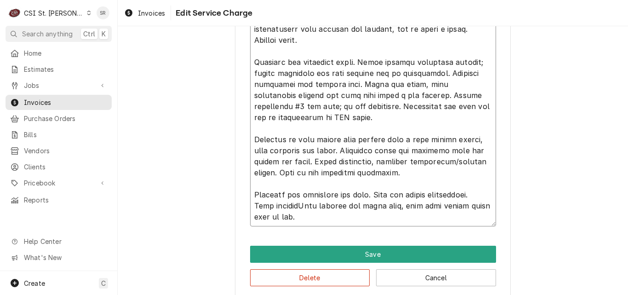
type textarea "x"
type textarea "PM to two A/C units on right-side of building. Condensate pump above left right…"
type textarea "x"
type textarea "PM to two A/C units on right-side of building. Condensate pump above left right…"
type textarea "x"
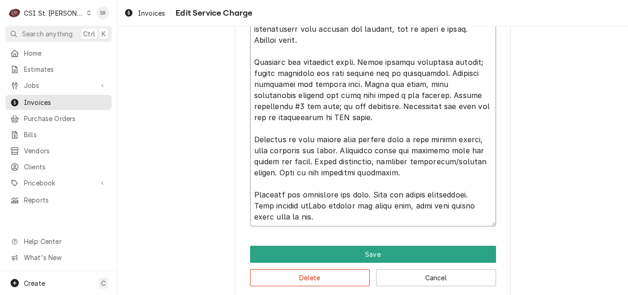
type textarea "PM to two A/C units on right-side of building. Condensate pump above left right…"
type textarea "x"
type textarea "PM to two A/C units on right-side of building. Condensate pump above left right…"
type textarea "x"
type textarea "PM to two A/C units on right-side of building. Condensate pump above left right…"
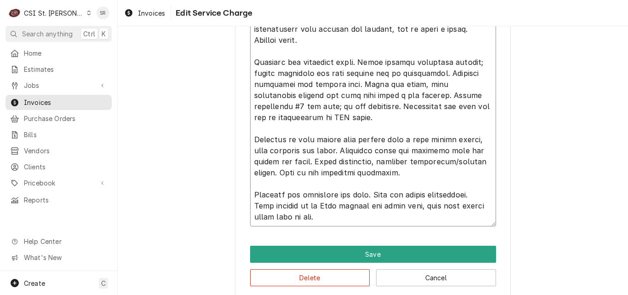
type textarea "x"
type textarea "PM to two A/C units on right-side of building. Condensate pump above left right…"
type textarea "x"
type textarea "PM to two A/C units on right-side of building. Condensate pump above left right…"
type textarea "x"
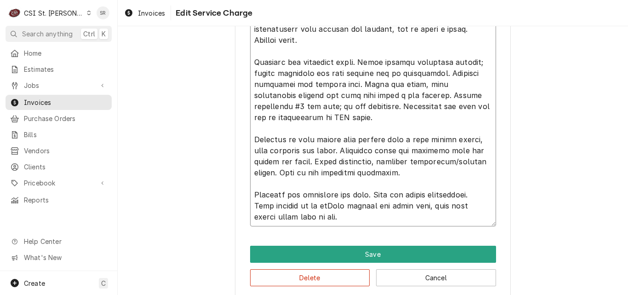
type textarea "PM to two A/C units on right-side of building. Condensate pump above left right…"
type textarea "x"
type textarea "PM to two A/C units on right-side of building. Condensate pump above left right…"
type textarea "x"
type textarea "PM to two A/C units on right-side of building. Condensate pump above left right…"
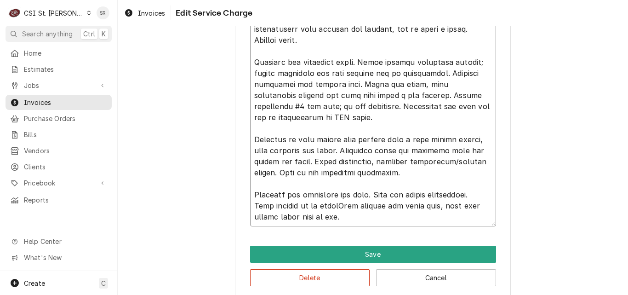
type textarea "x"
type textarea "PM to two A/C units on right-side of building. Condensate pump above left right…"
type textarea "x"
type textarea "PM to two A/C units on right-side of building. Condensate pump above left right…"
type textarea "x"
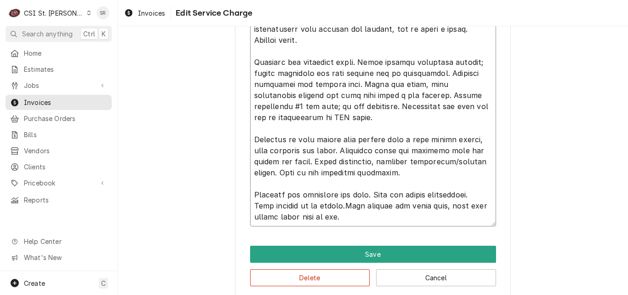
type textarea "PM to two A/C units on right-side of building. Condensate pump above left right…"
type textarea "x"
type textarea "PM to two A/C units on right-side of building. Condensate pump above left right…"
type textarea "x"
type textarea "PM to two A/C units on right-side of building. Condensate pump above left right…"
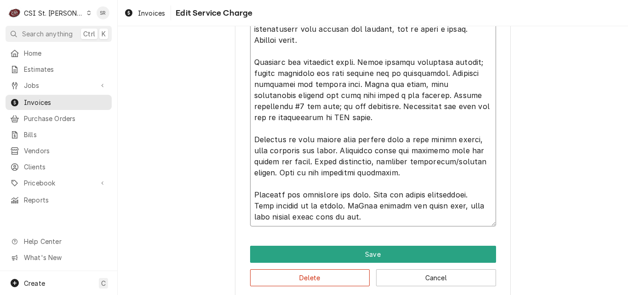
type textarea "x"
type textarea "PM to two A/C units on right-side of building. Condensate pump above left right…"
type textarea "x"
type textarea "PM to two A/C units on right-side of building. Condensate pump above left right…"
type textarea "x"
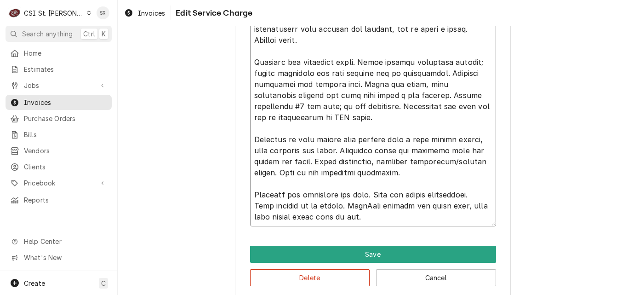
type textarea "PM to two A/C units on right-side of building. Condensate pump above left right…"
type textarea "x"
type textarea "PM to two A/C units on right-side of building. Condensate pump above left right…"
type textarea "x"
type textarea "PM to two A/C units on right-side of building. Condensate pump above left right…"
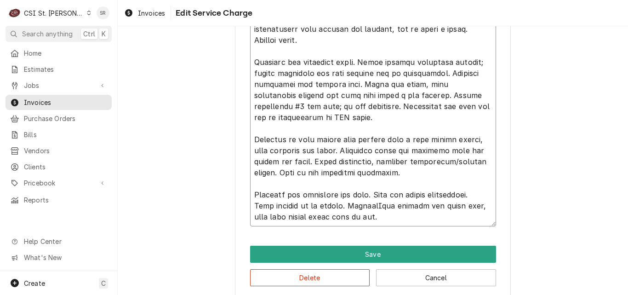
type textarea "x"
type textarea "PM to two A/C units on right-side of building. Condensate pump above left right…"
type textarea "x"
type textarea "PM to two A/C units on right-side of building. Condensate pump above left right…"
type textarea "x"
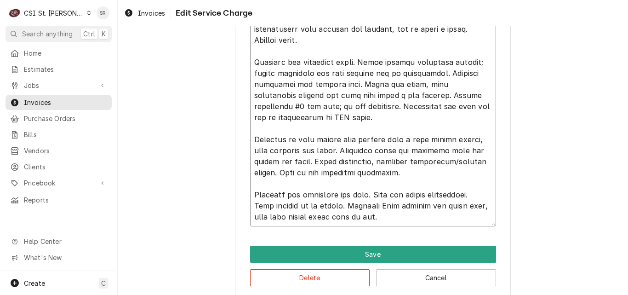
type textarea "PM to two A/C units on right-side of building. Condensate pump above left right…"
type textarea "x"
type textarea "PM to two A/C units on right-side of building. Condensate pump above left right…"
type textarea "x"
type textarea "PM to two A/C units on right-side of building. Condensate pump above left right…"
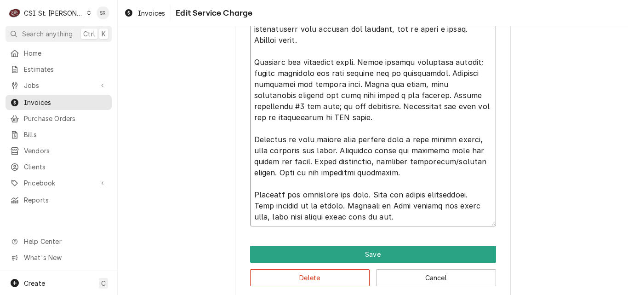
type textarea "x"
type textarea "PM to two A/C units on right-side of building. Condensate pump above left right…"
type textarea "x"
type textarea "PM to two A/C units on right-side of building. Condensate pump above left right…"
type textarea "x"
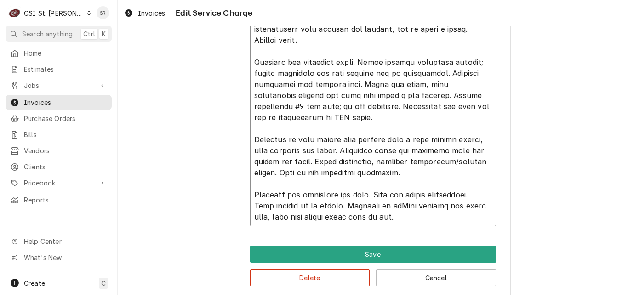
type textarea "PM to two A/C units on right-side of building. Condensate pump above left right…"
type textarea "x"
type textarea "PM to two A/C units on right-side of building. Condensate pump above left right…"
type textarea "x"
type textarea "PM to two A/C units on right-side of building. Condensate pump above left right…"
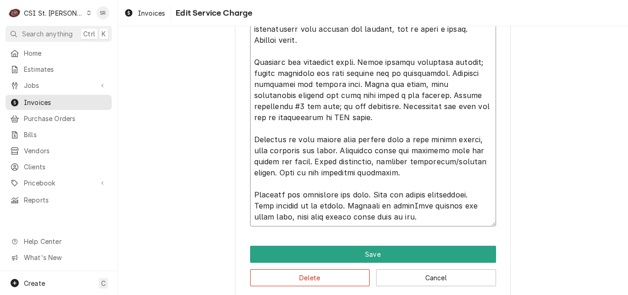
type textarea "x"
type textarea "PM to two A/C units on right-side of building. Condensate pump above left right…"
type textarea "x"
type textarea "PM to two A/C units on right-side of building. Condensate pump above left right…"
type textarea "x"
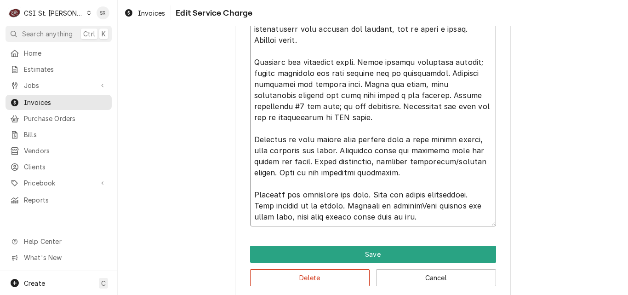
type textarea "PM to two A/C units on right-side of building. Condensate pump above left right…"
drag, startPoint x: 444, startPoint y: 221, endPoint x: 416, endPoint y: 206, distance: 31.9
click at [415, 206] on textarea "Service Summary ( optional )" at bounding box center [373, 89] width 246 height 273
type textarea "x"
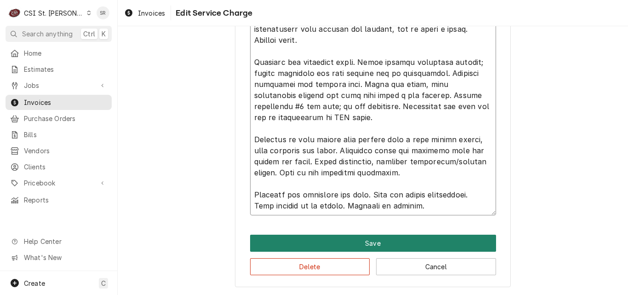
type textarea "PM to two A/C units on right-side of building. Condensate pump above left right…"
click at [383, 239] on button "Save" at bounding box center [373, 243] width 246 height 17
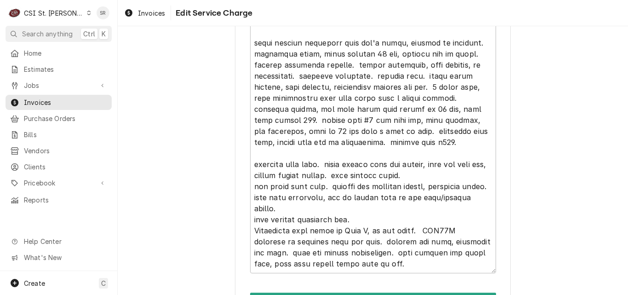
scroll to position [1173, 0]
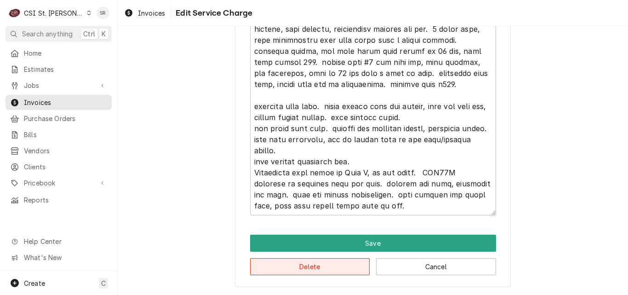
click at [314, 264] on button "Delete" at bounding box center [310, 266] width 120 height 17
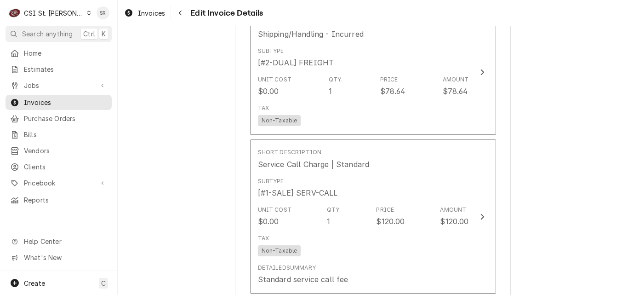
scroll to position [2178, 0]
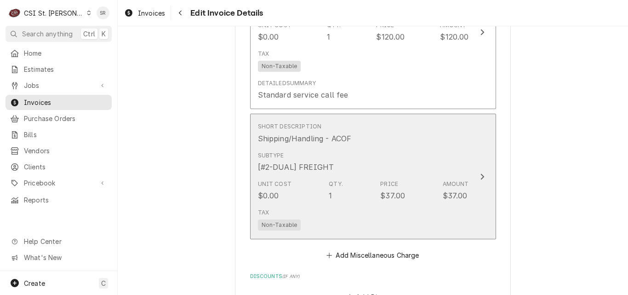
click at [341, 160] on div "Subtype [#2-DUAL] FREIGHT" at bounding box center [363, 162] width 211 height 29
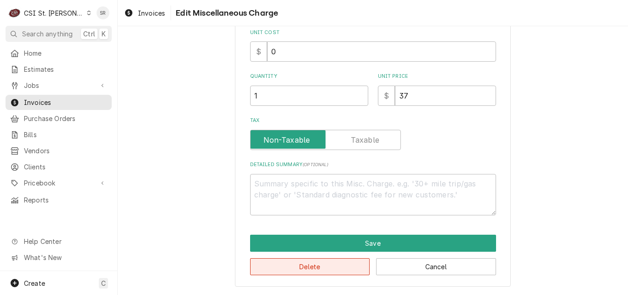
click at [298, 268] on button "Delete" at bounding box center [310, 266] width 120 height 17
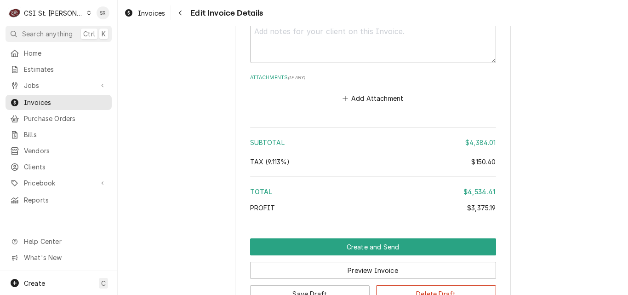
scroll to position [2608, 0]
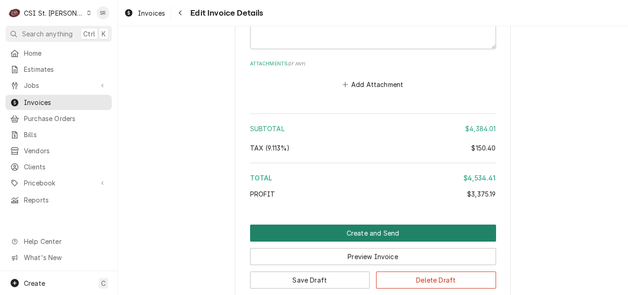
click at [372, 224] on button "Create and Send" at bounding box center [373, 232] width 246 height 17
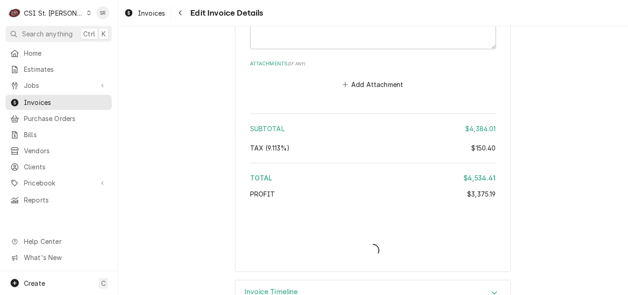
type textarea "x"
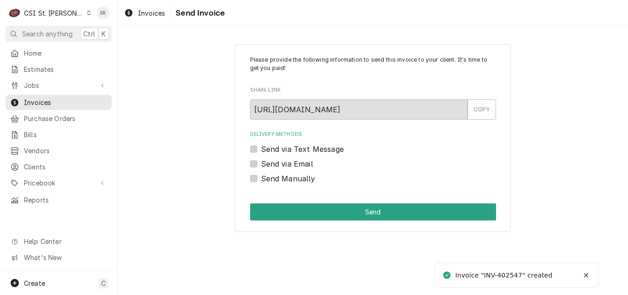
click at [274, 165] on label "Send via Email" at bounding box center [287, 163] width 52 height 11
click at [274, 165] on input "Send via Email" at bounding box center [384, 168] width 246 height 20
checkbox input "true"
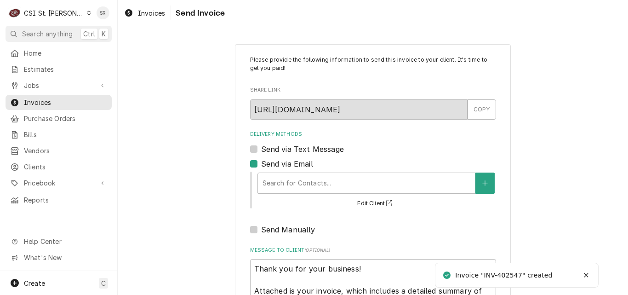
click at [295, 183] on div "Delivery Methods" at bounding box center [367, 183] width 208 height 17
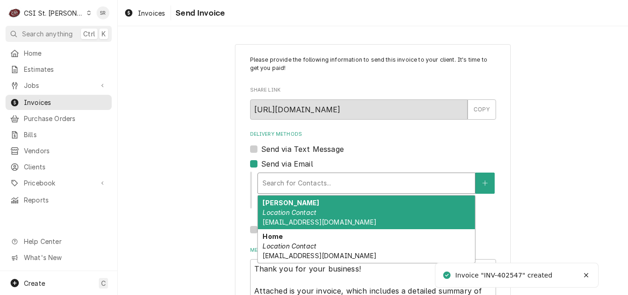
click at [303, 217] on div "[PERSON_NAME] Location Contact [EMAIL_ADDRESS][DOMAIN_NAME]" at bounding box center [366, 212] width 217 height 34
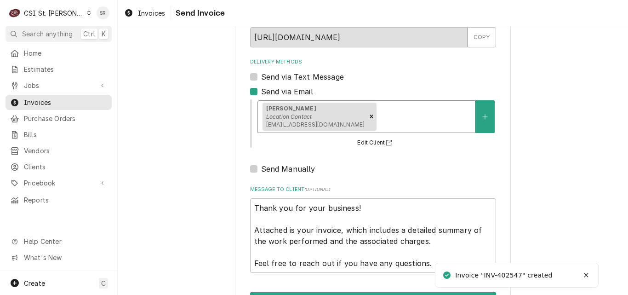
scroll to position [106, 0]
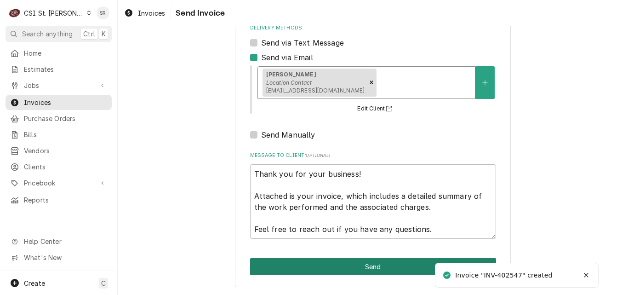
click at [357, 265] on button "Send" at bounding box center [373, 266] width 246 height 17
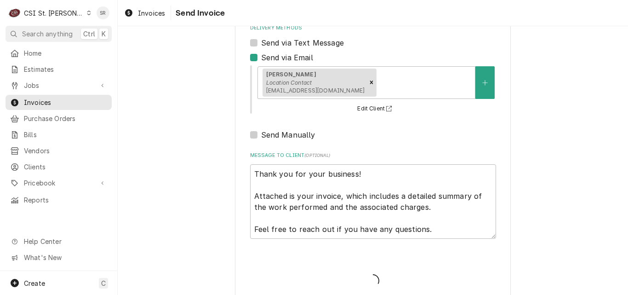
type textarea "x"
